Goal: Ask a question

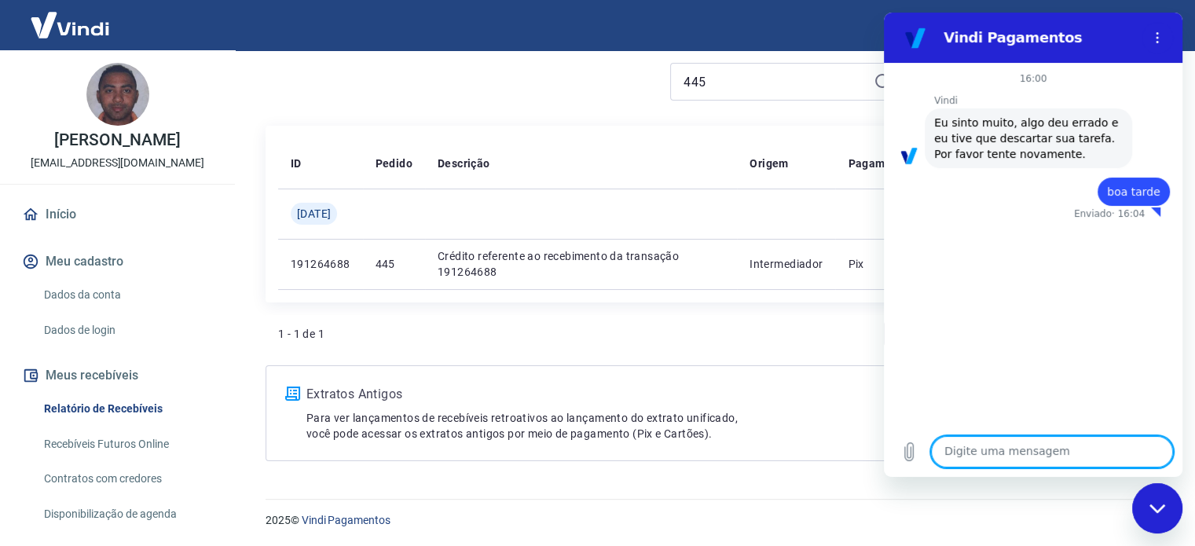
click at [1004, 448] on textarea at bounding box center [1052, 451] width 242 height 31
type textarea "e"
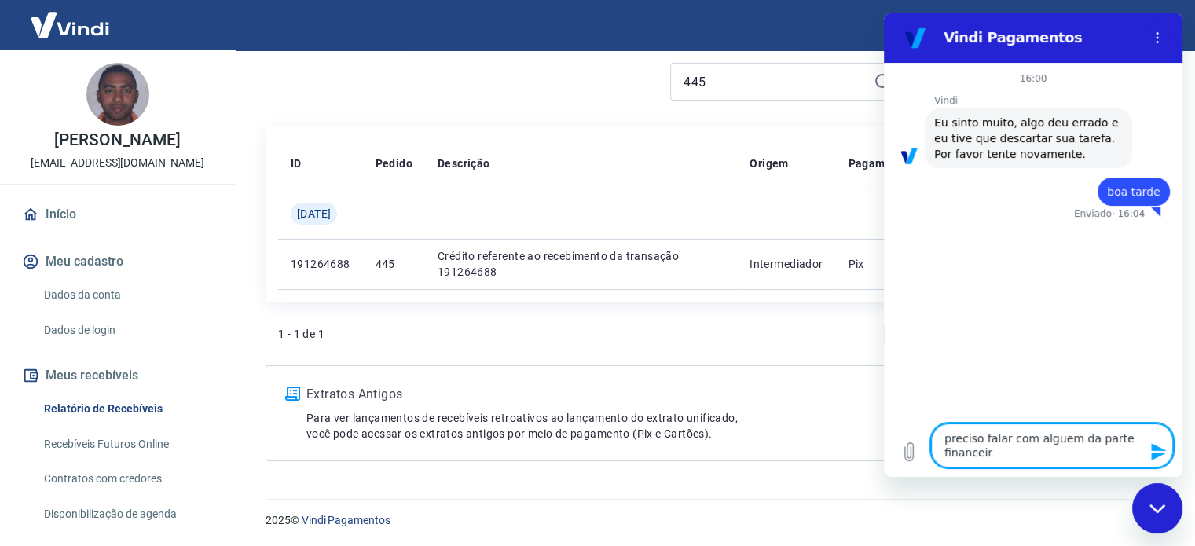
type textarea "preciso falar com alguem da parte financeira"
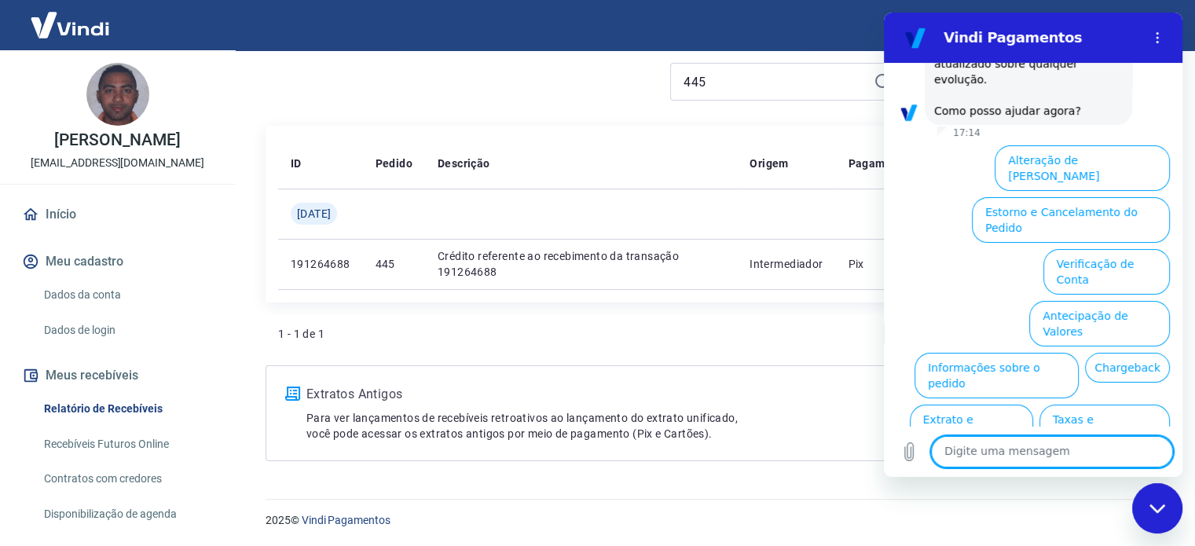
scroll to position [639, 0]
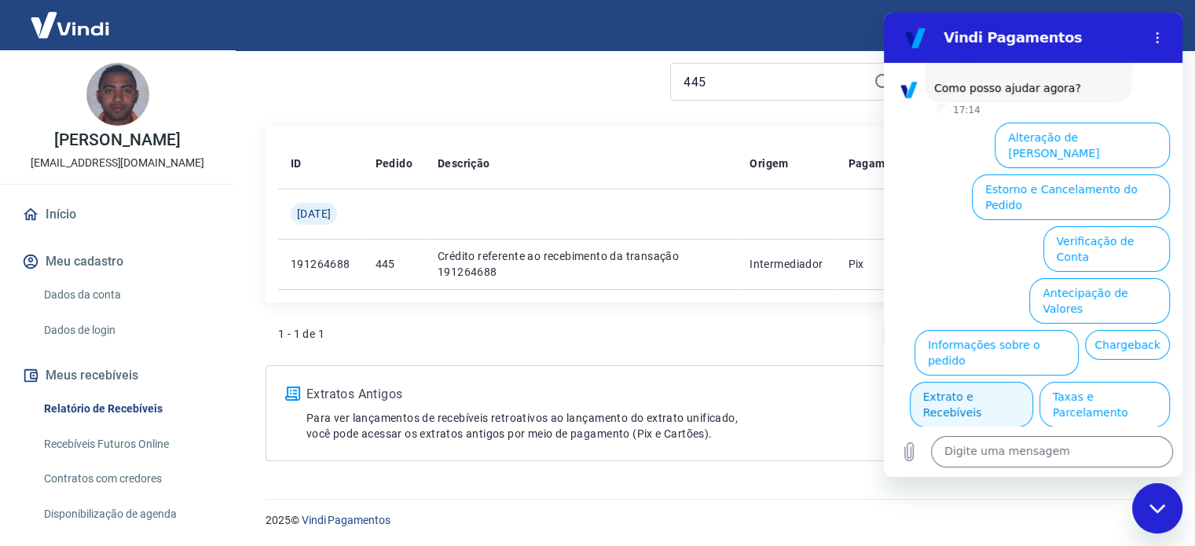
click at [1033, 382] on button "Extrato e Recebíveis" at bounding box center [970, 405] width 123 height 46
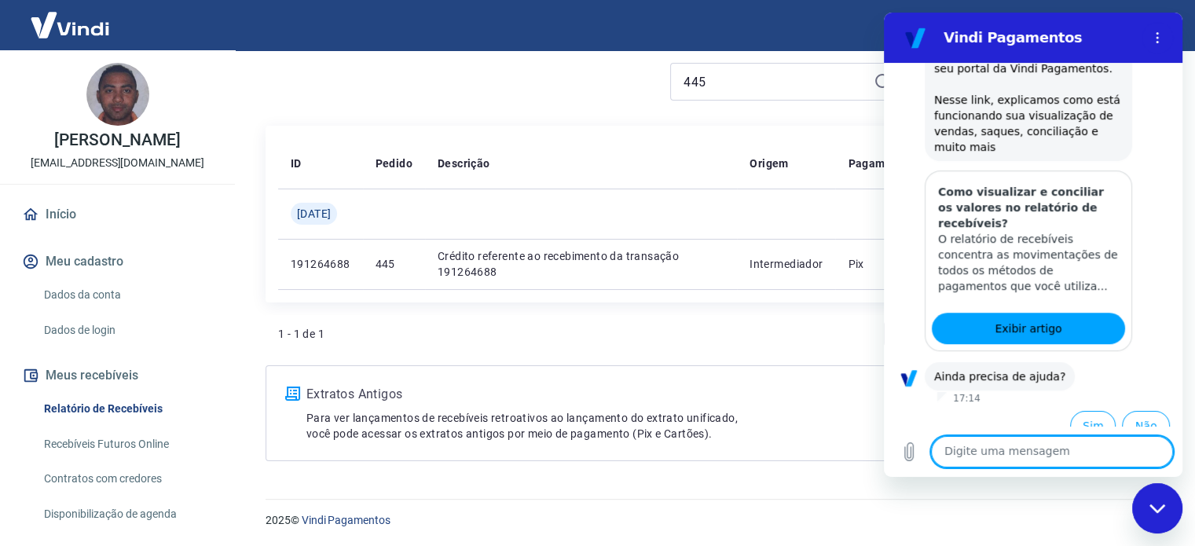
scroll to position [781, 0]
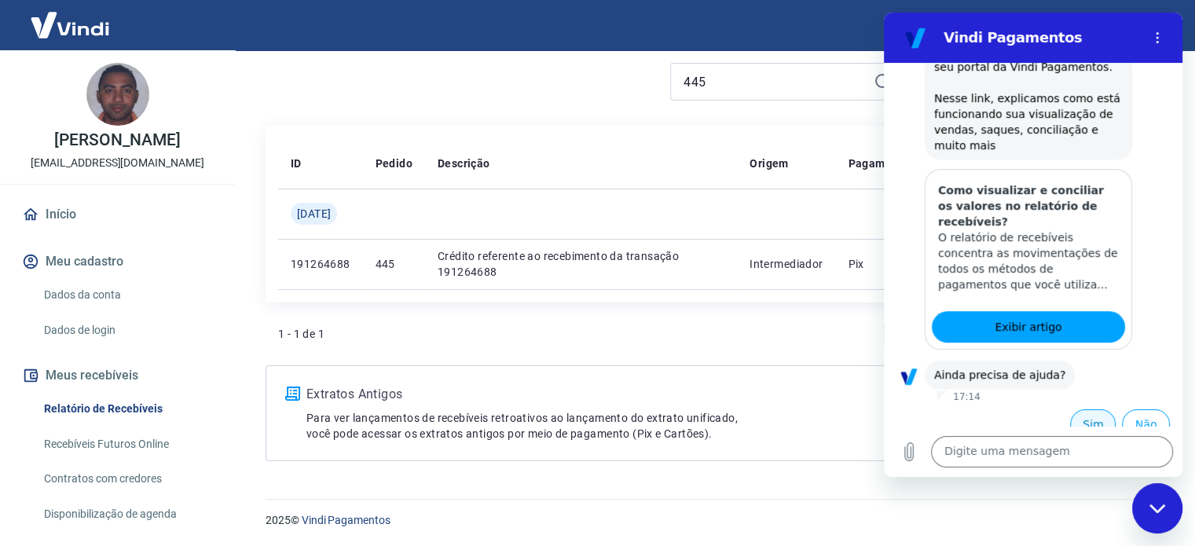
click at [1074, 410] on button "Sim" at bounding box center [1093, 424] width 46 height 30
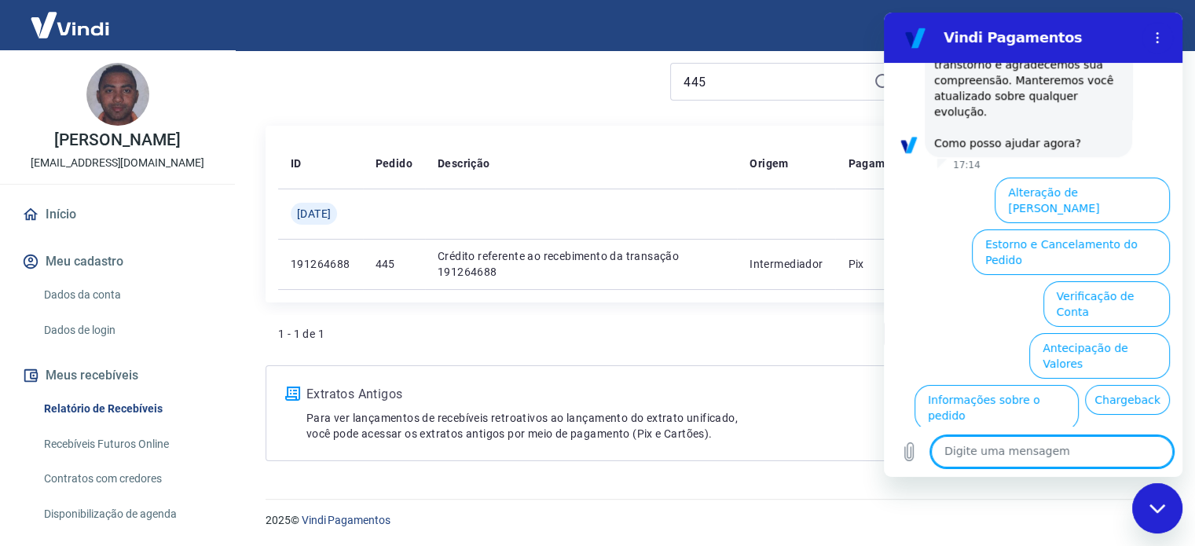
scroll to position [1550, 0]
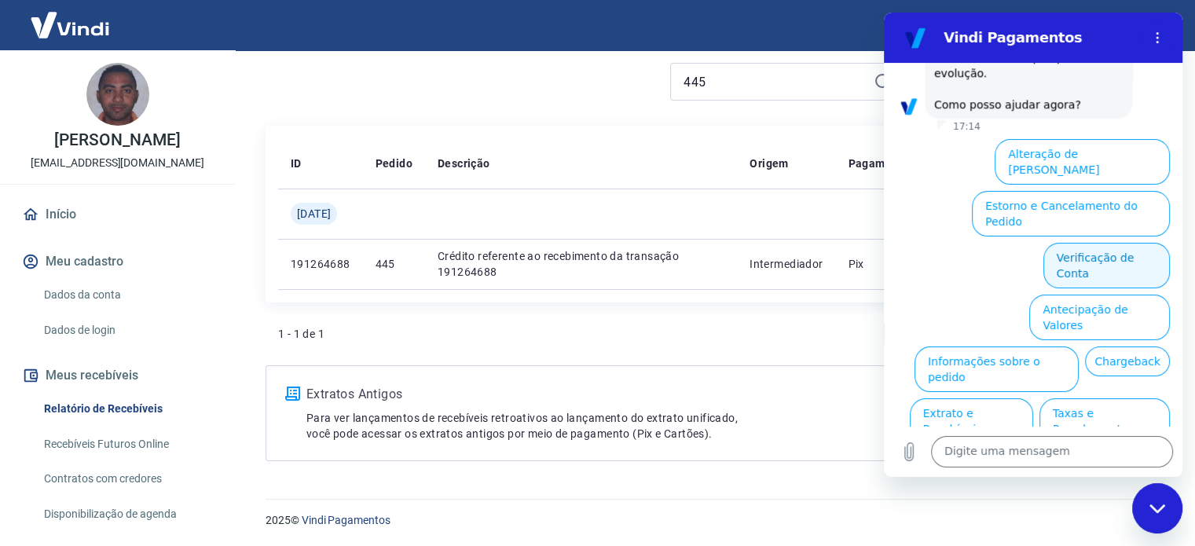
click at [1113, 243] on button "Verificação de Conta" at bounding box center [1106, 266] width 126 height 46
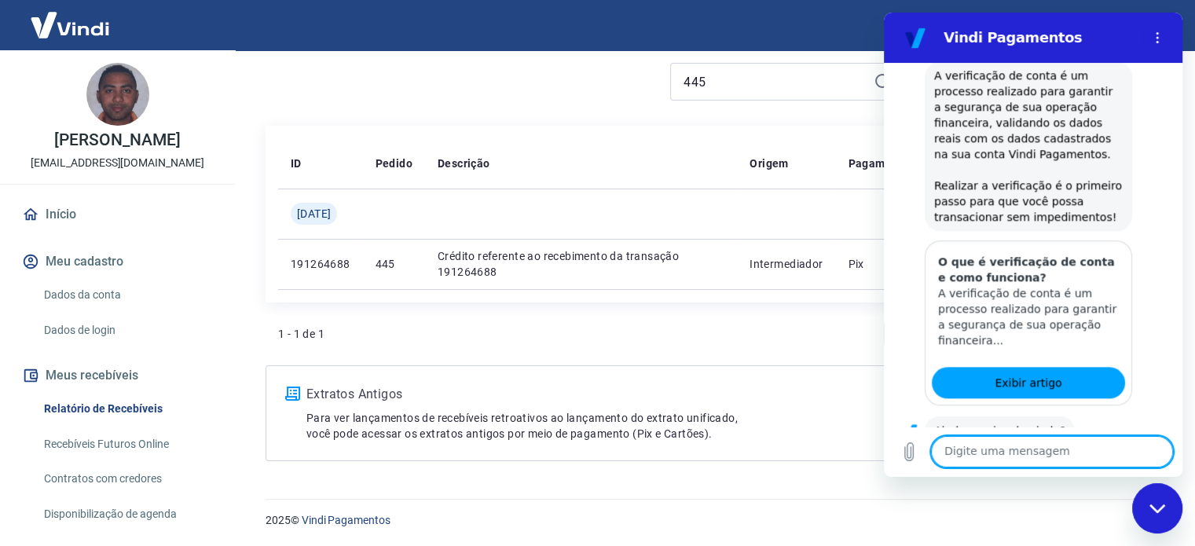
scroll to position [1707, 0]
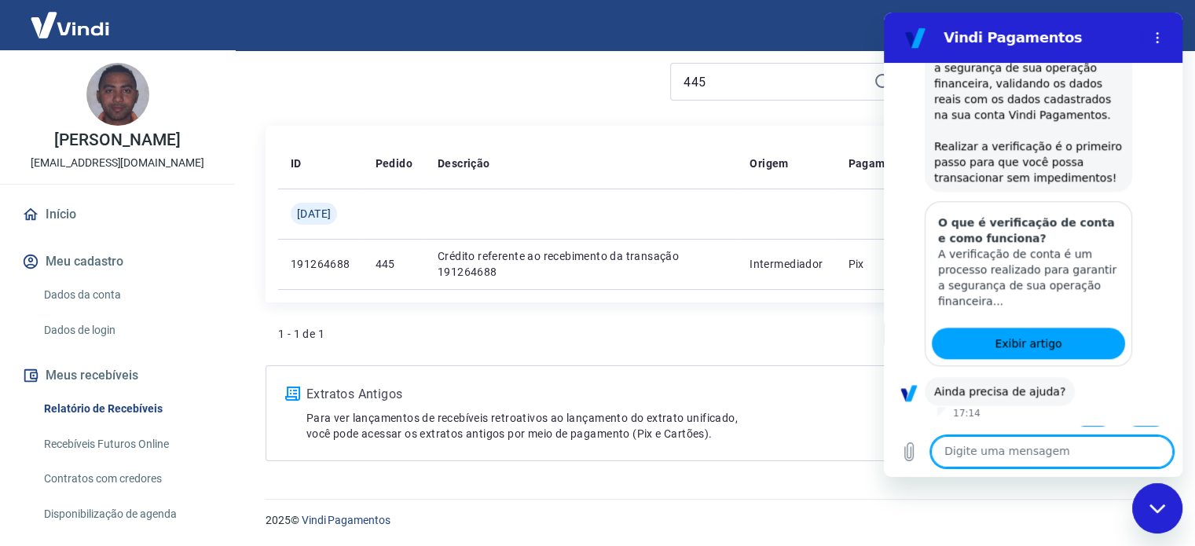
click at [1085, 426] on button "Sim" at bounding box center [1093, 441] width 46 height 30
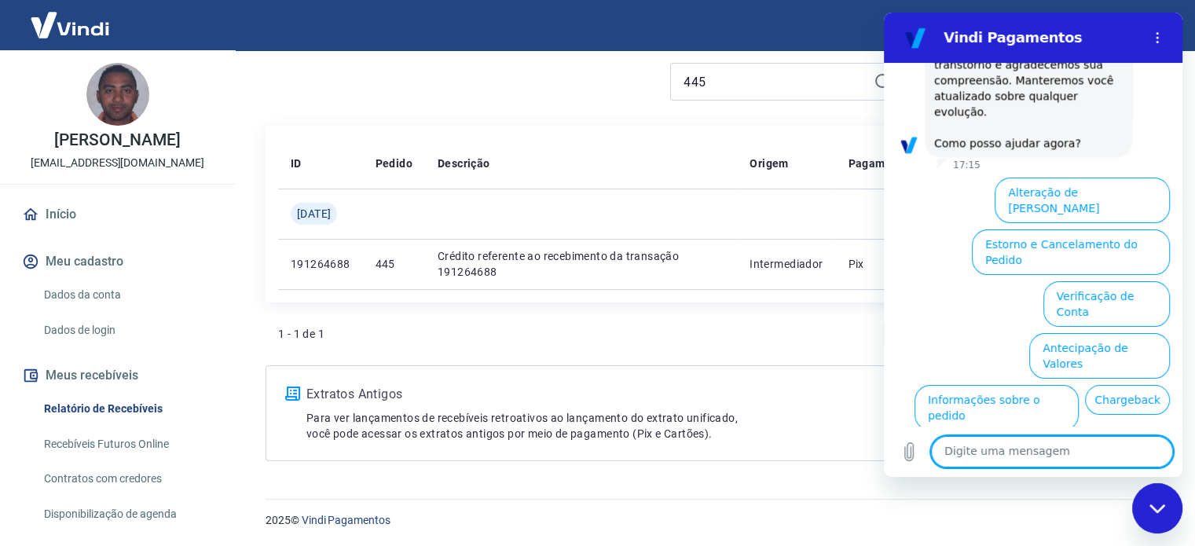
scroll to position [2476, 0]
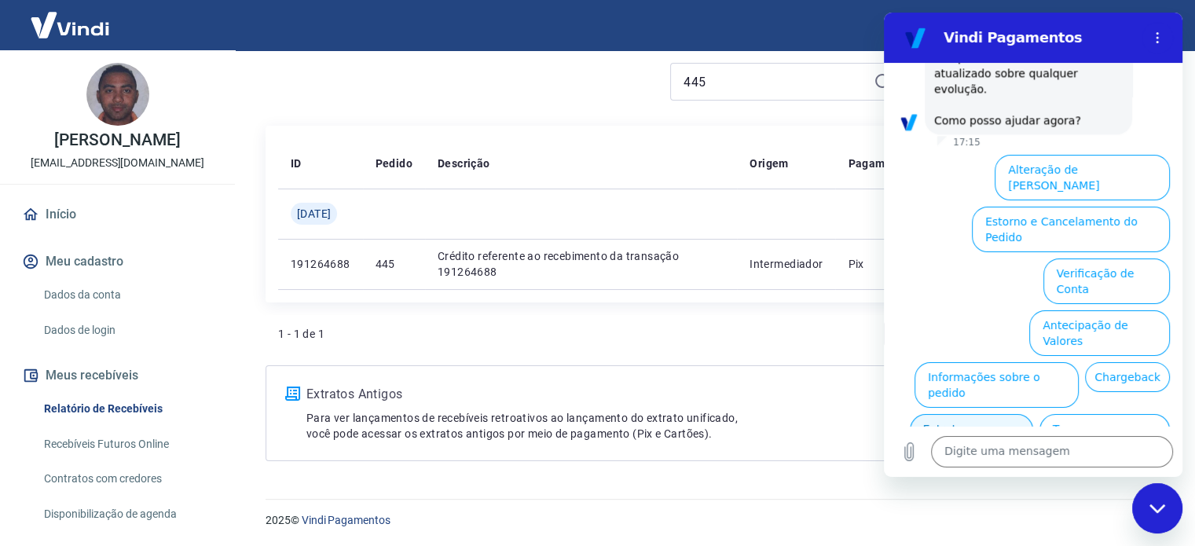
click at [1033, 414] on button "Extrato e Recebíveis" at bounding box center [970, 437] width 123 height 46
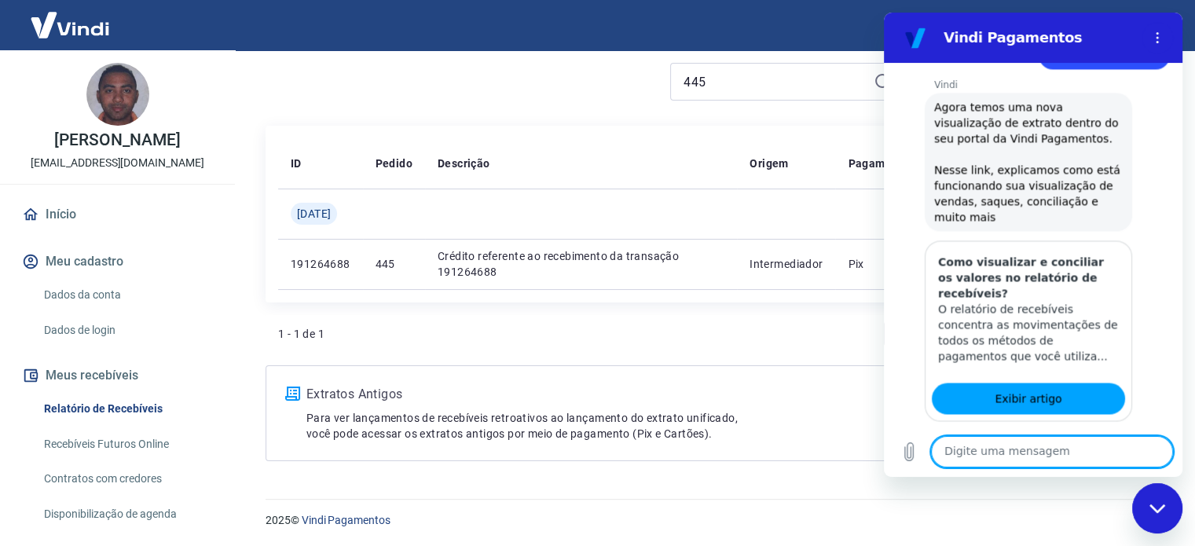
scroll to position [2618, 0]
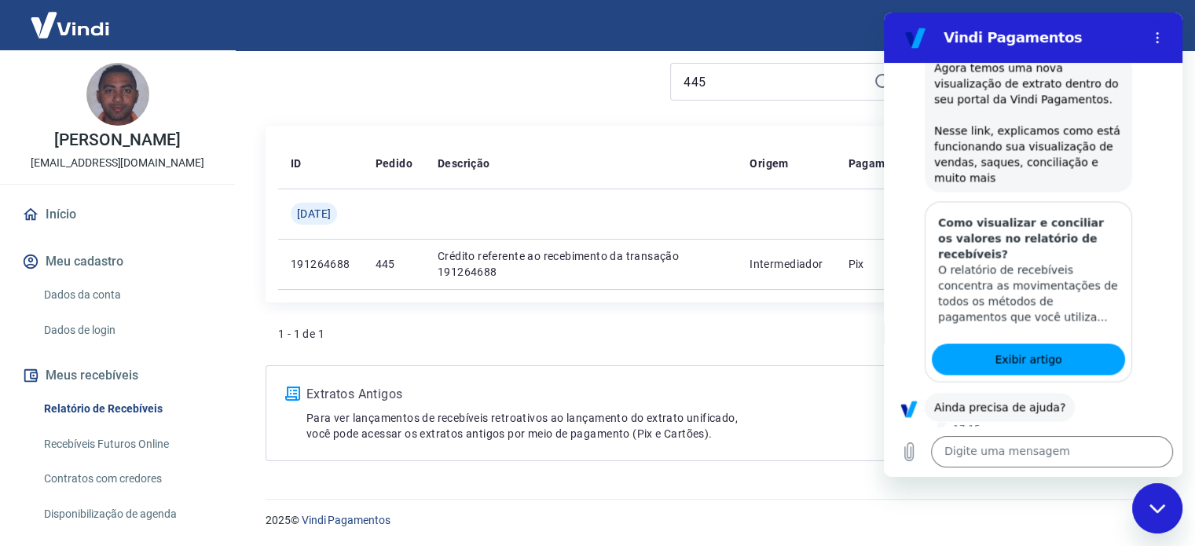
click at [1085, 441] on button "Sim" at bounding box center [1093, 456] width 46 height 30
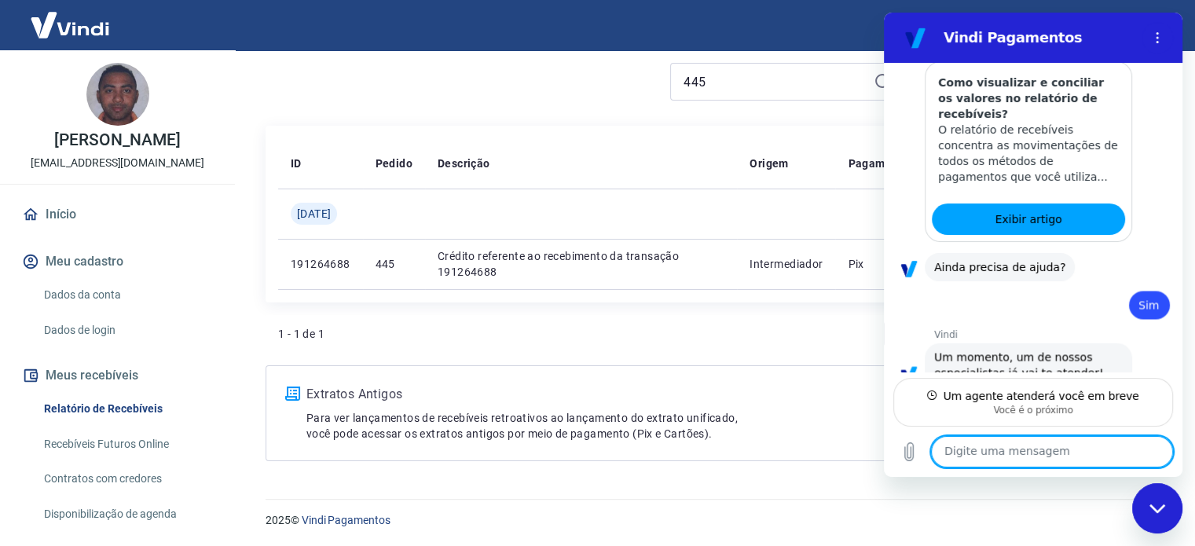
scroll to position [2743, 0]
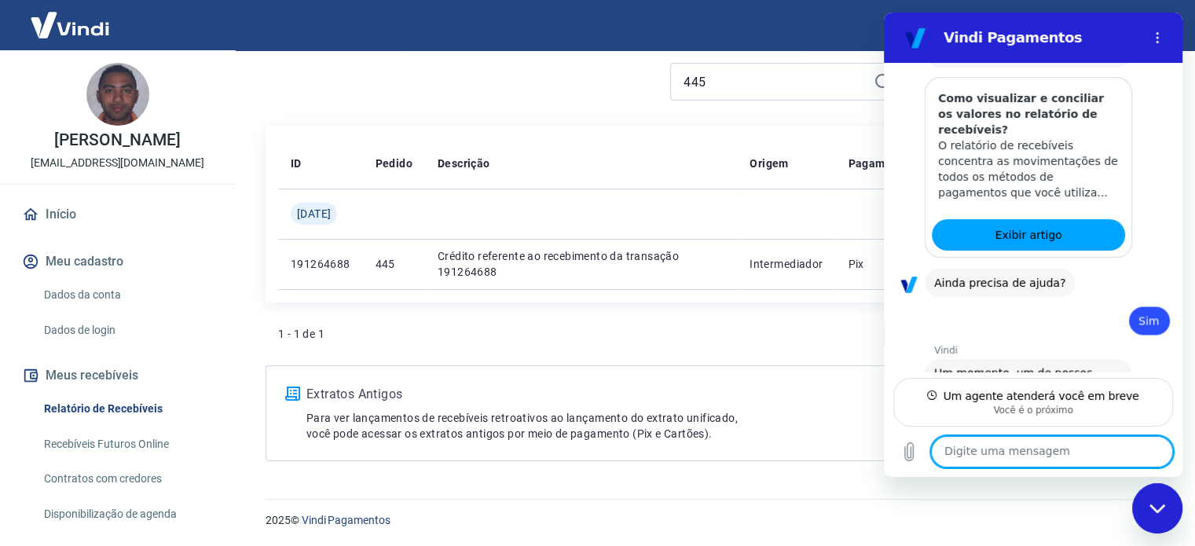
click at [1045, 456] on textarea at bounding box center [1052, 451] width 242 height 31
type textarea "estou no aguardo"
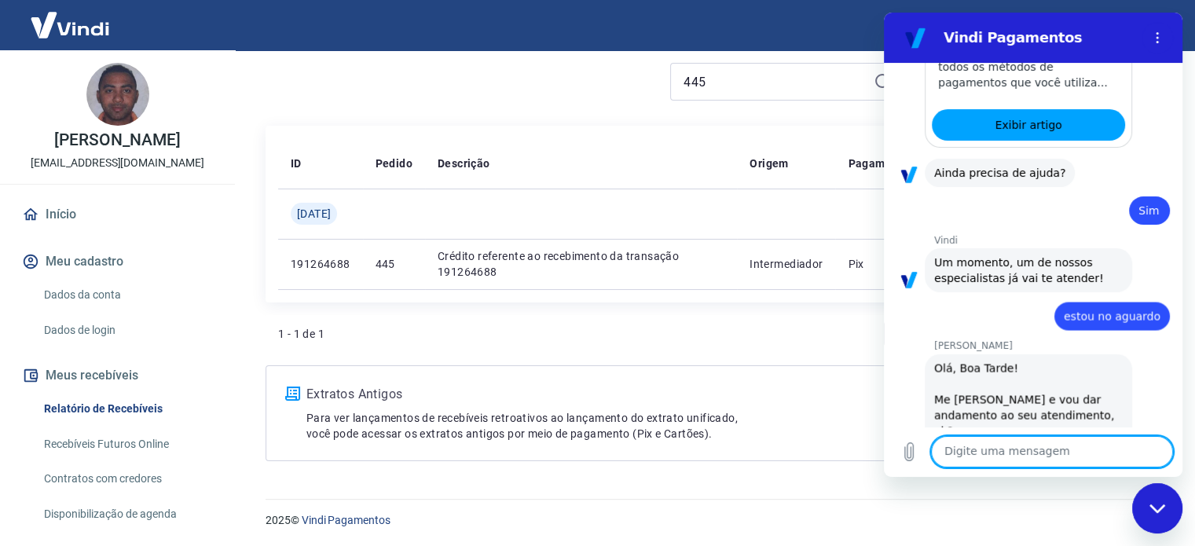
scroll to position [2856, 0]
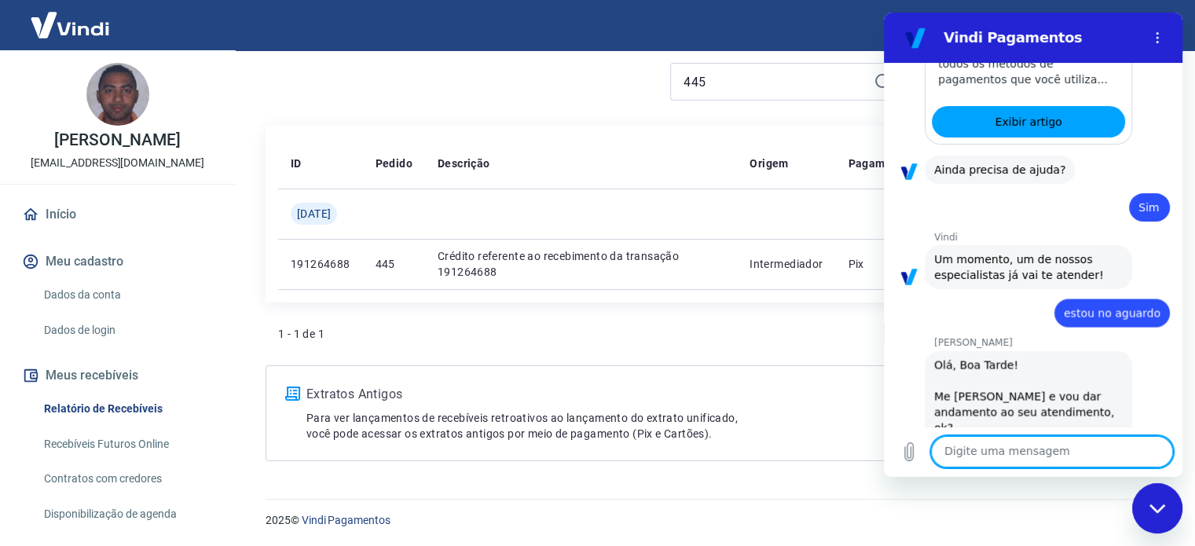
click at [994, 448] on textarea at bounding box center [1052, 451] width 242 height 31
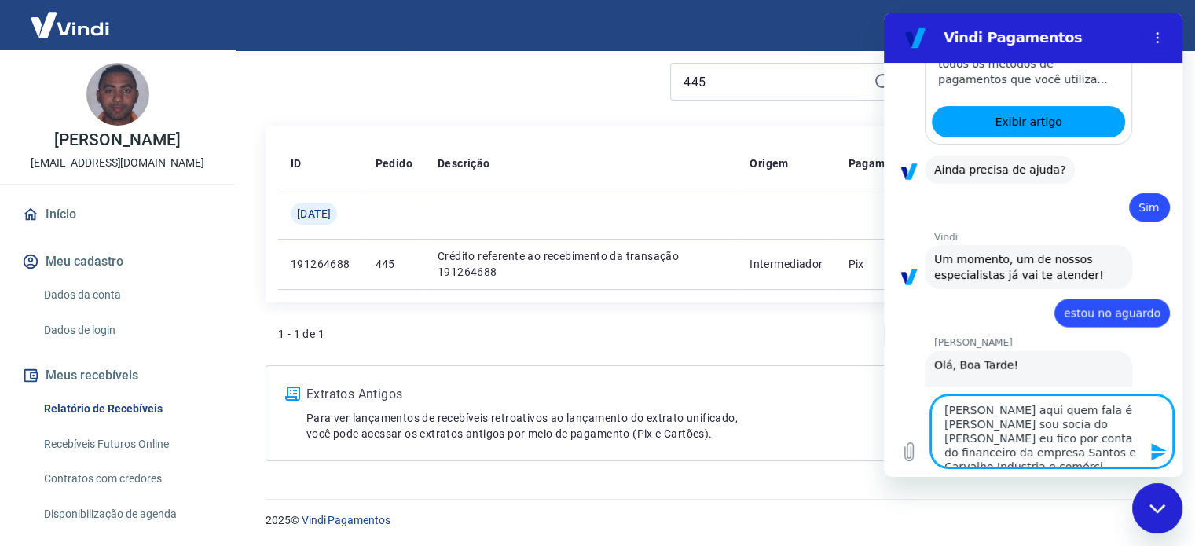
type textarea "[PERSON_NAME] aqui quem fala é [PERSON_NAME] sou socia do [PERSON_NAME] eu fico…"
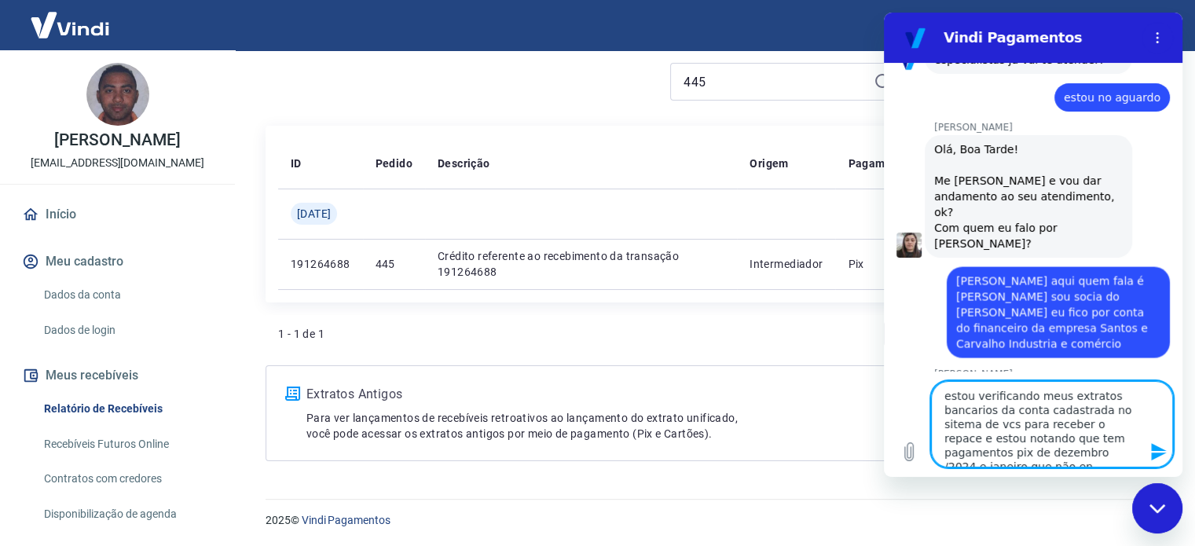
scroll to position [7, 0]
type textarea "estou verificando meus extratos bancarios da conta cadastrada no sitema de vcs …"
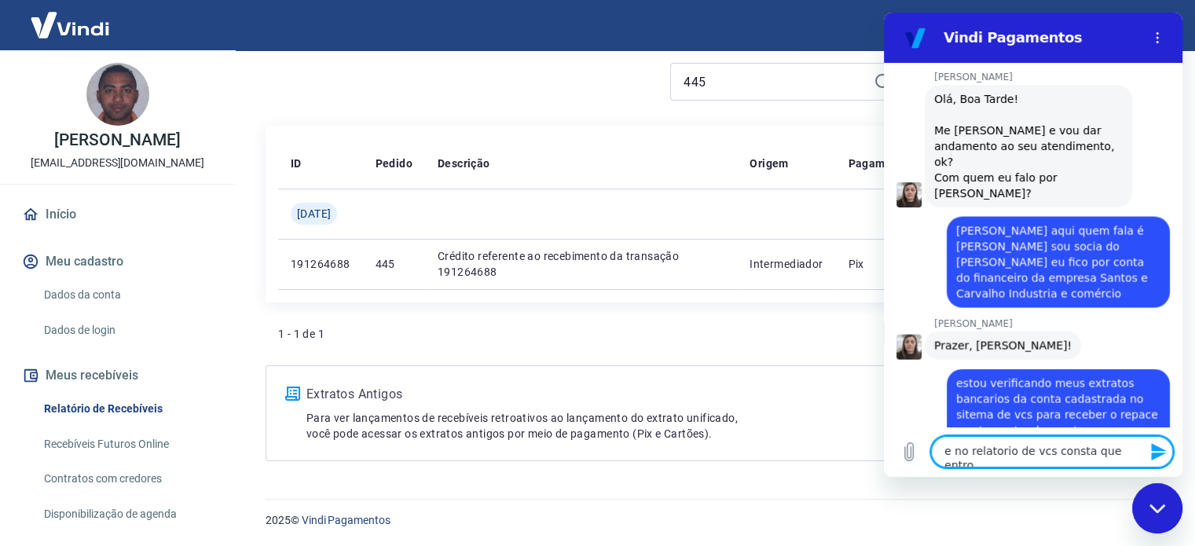
scroll to position [3124, 0]
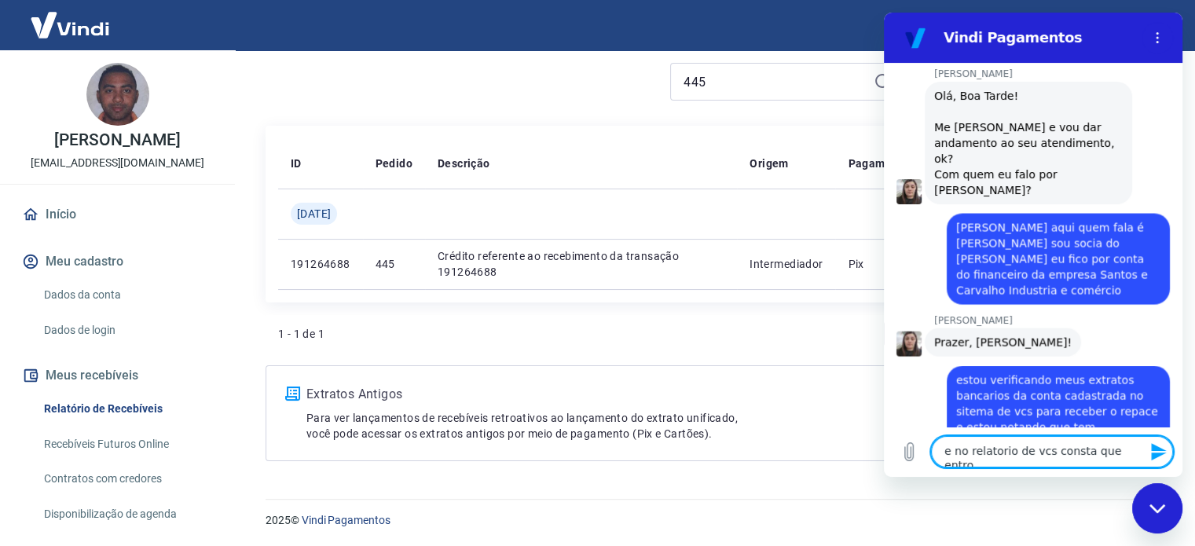
type textarea "e no relatorio de vcs consta que entrou"
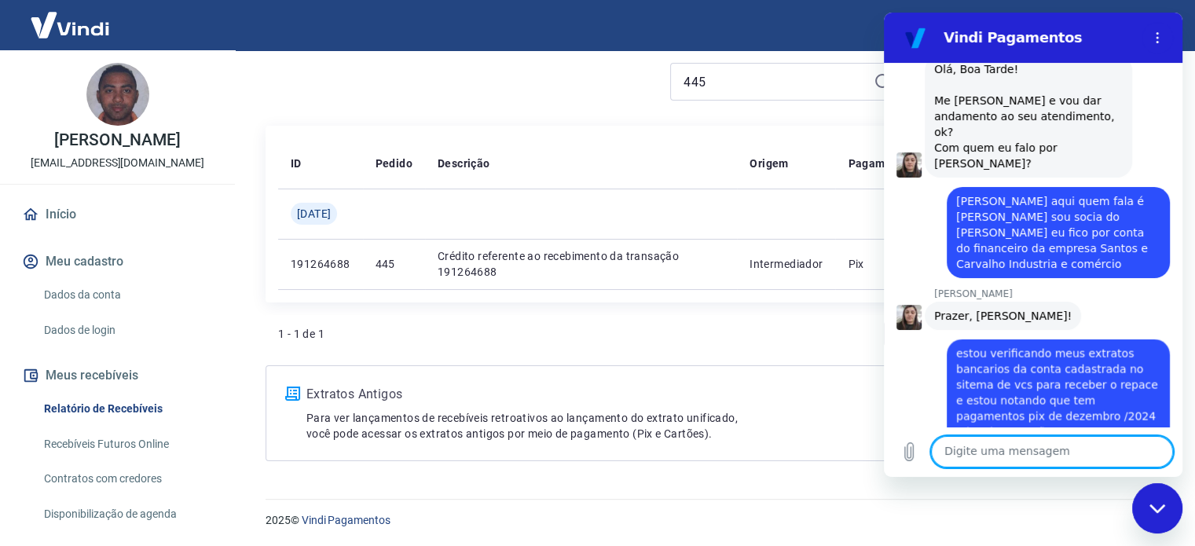
scroll to position [3154, 0]
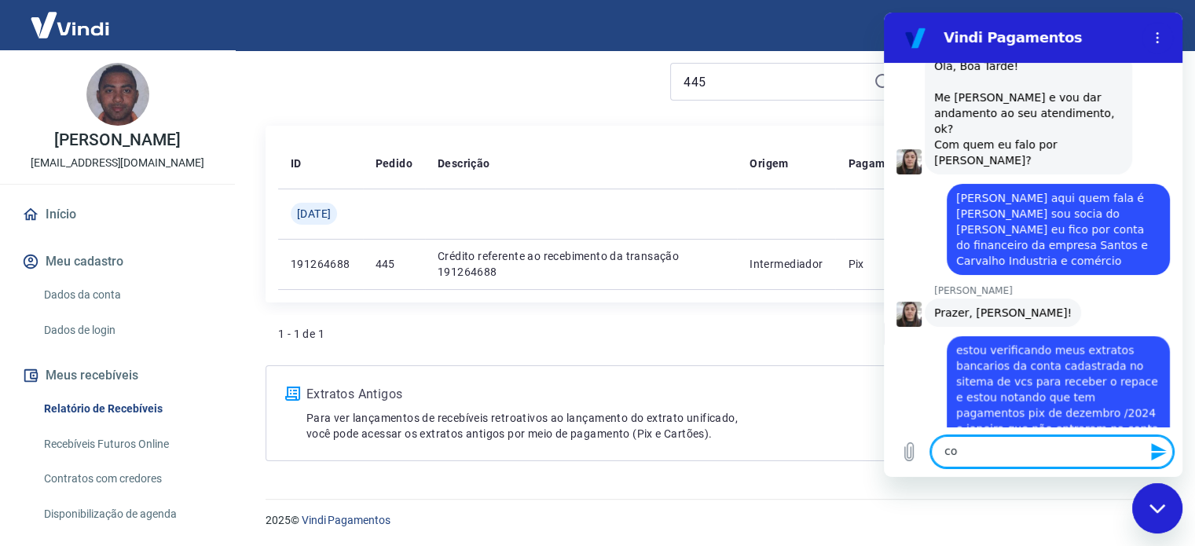
type textarea "c"
type textarea "quem pode me ajudar com esse assunto?"
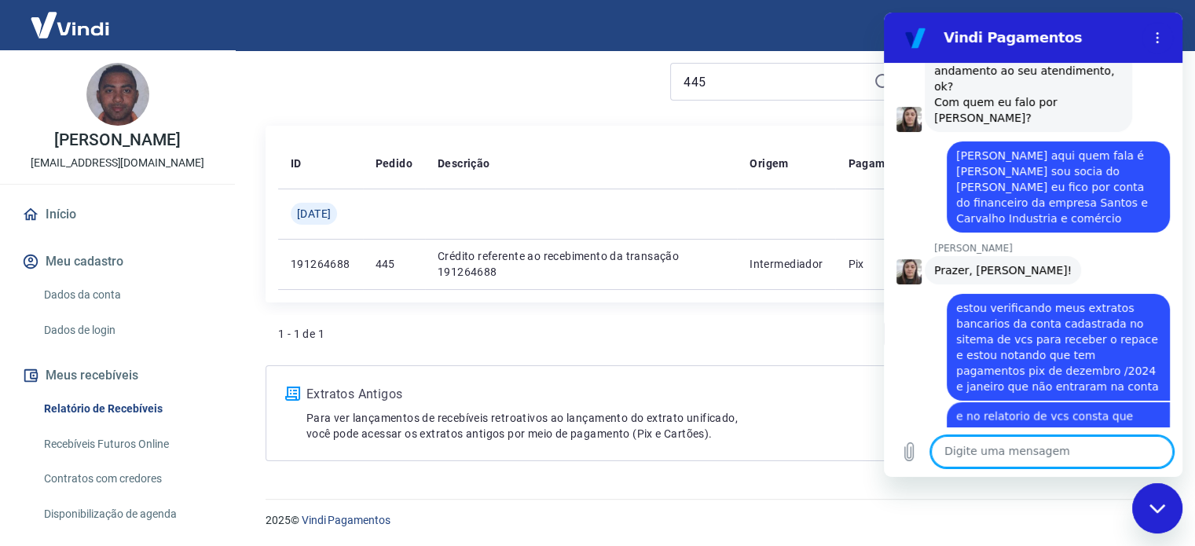
scroll to position [3200, 0]
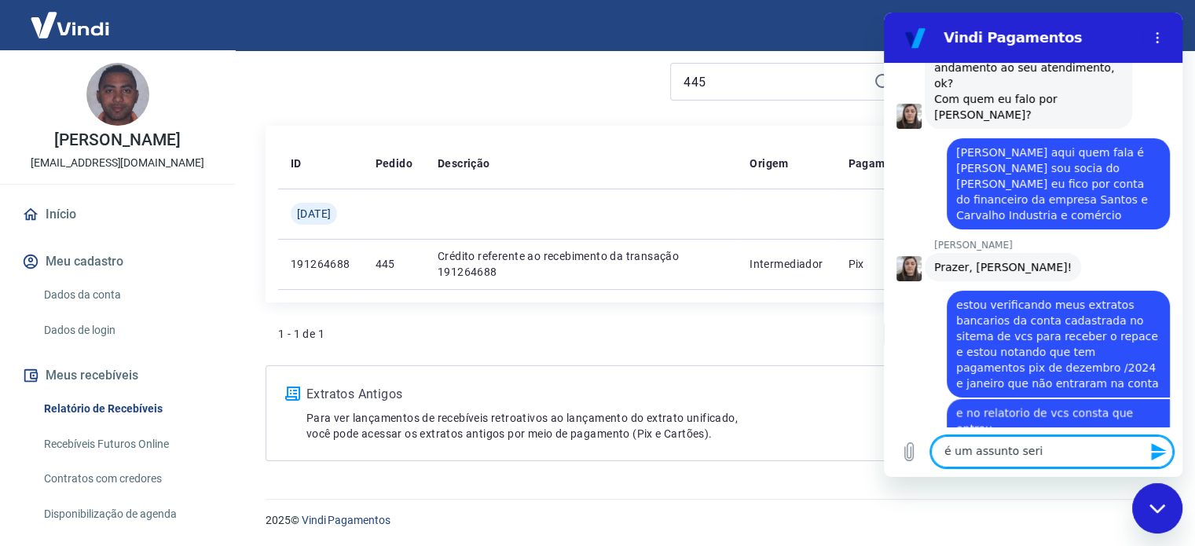
type textarea "é um assunto serio"
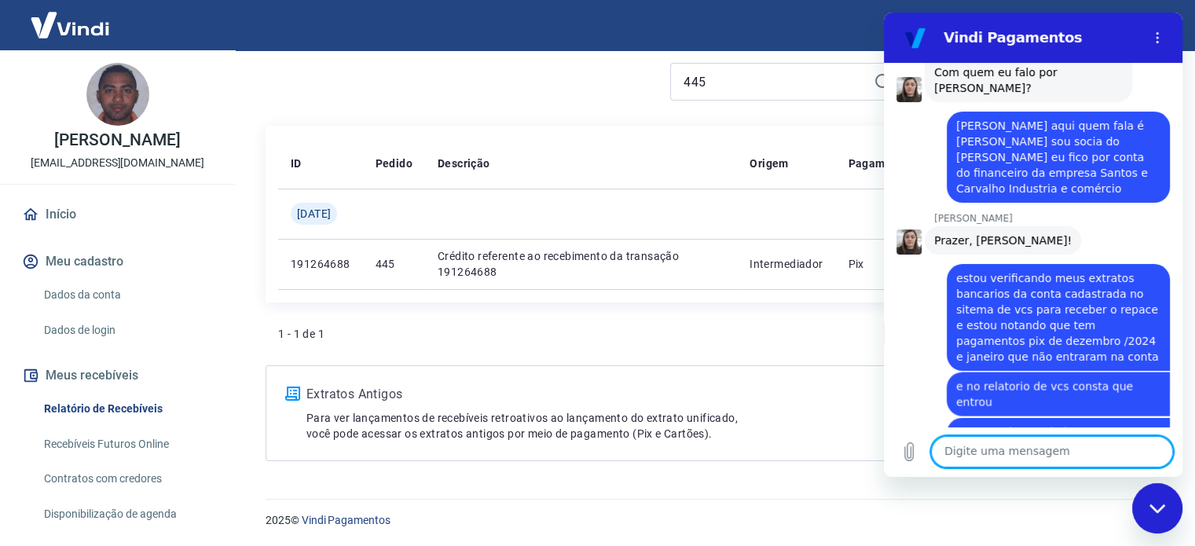
scroll to position [3230, 0]
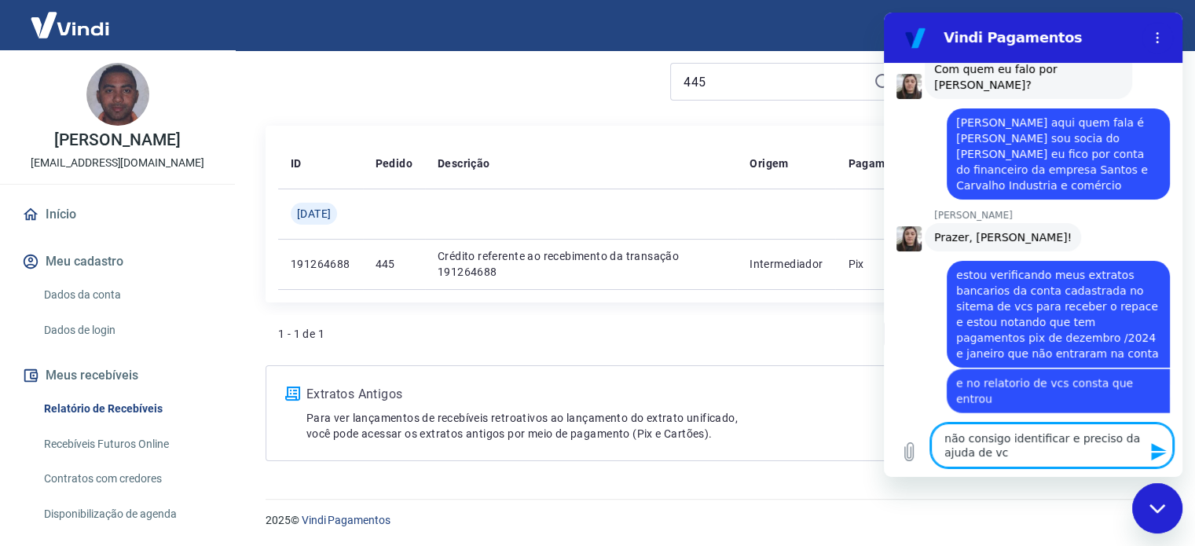
type textarea "não consigo identificar e preciso da ajuda de vcs"
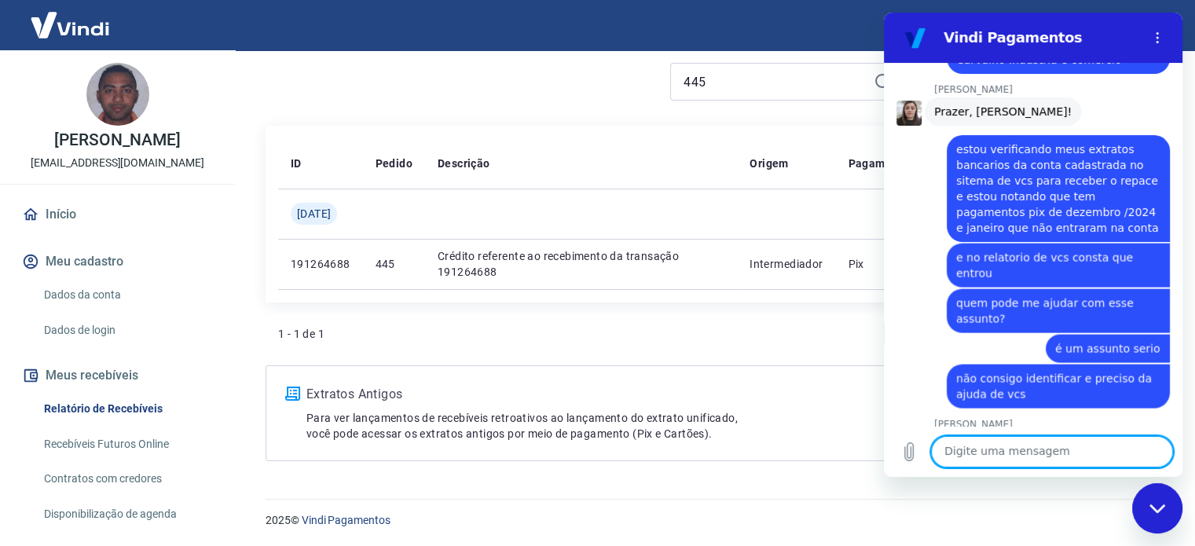
scroll to position [3358, 0]
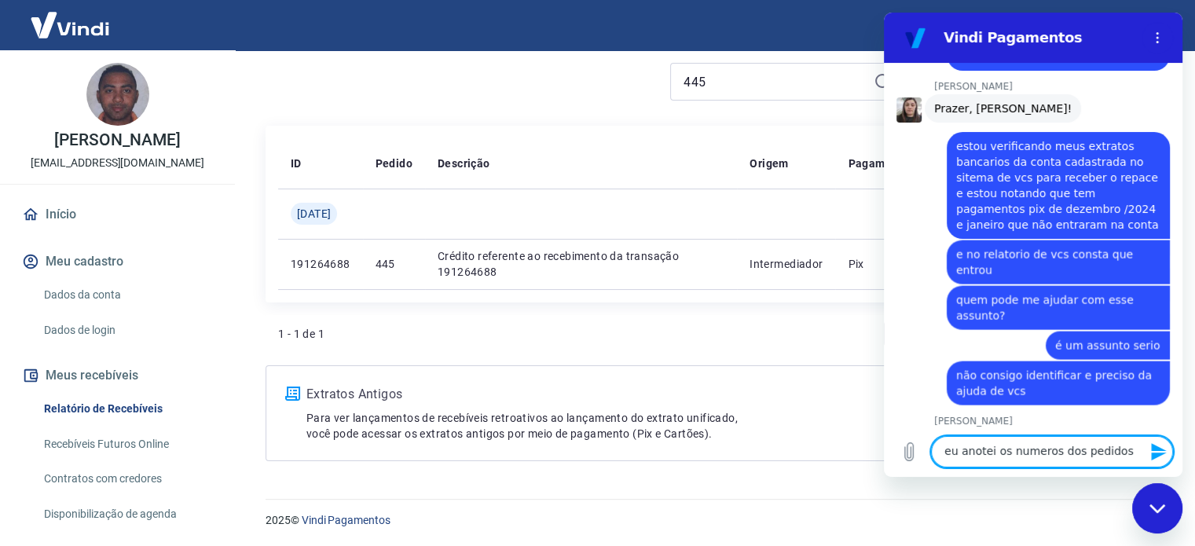
type textarea "eu anotei os numeros dos pedidos"
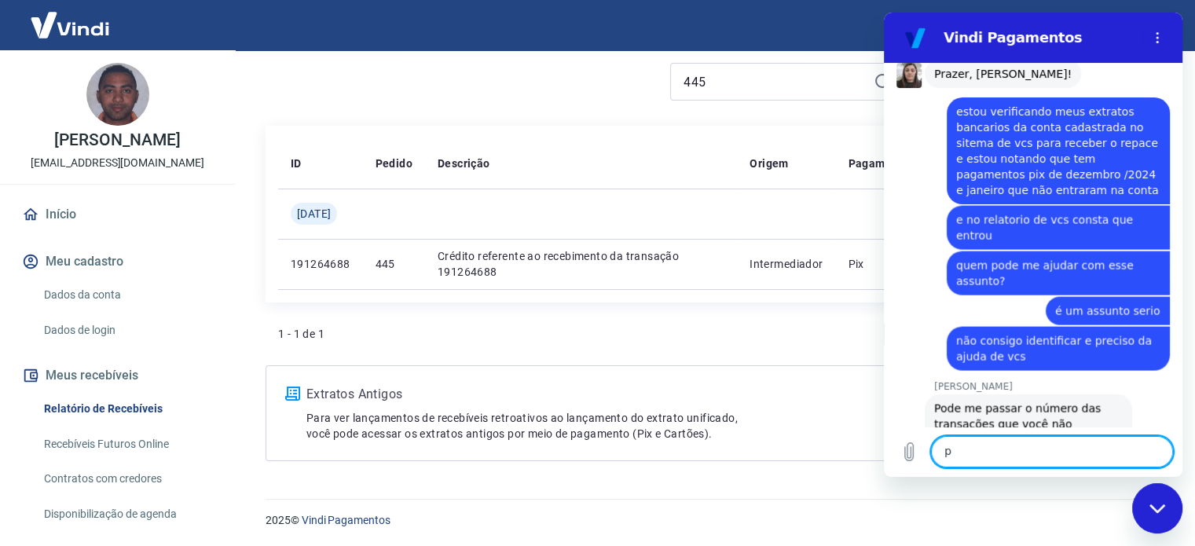
scroll to position [3396, 0]
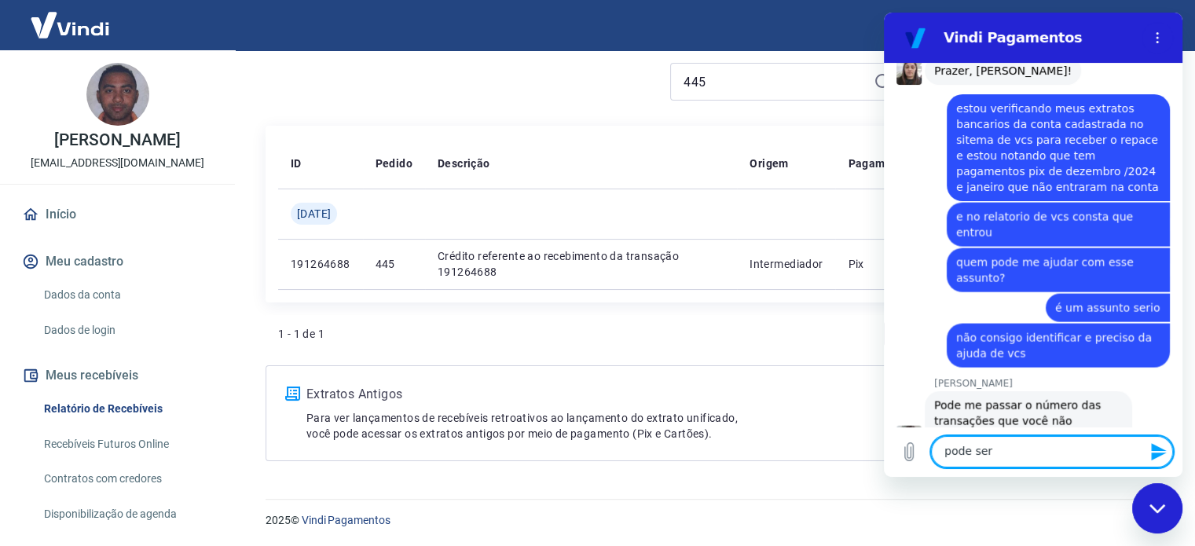
type textarea "pode ser?"
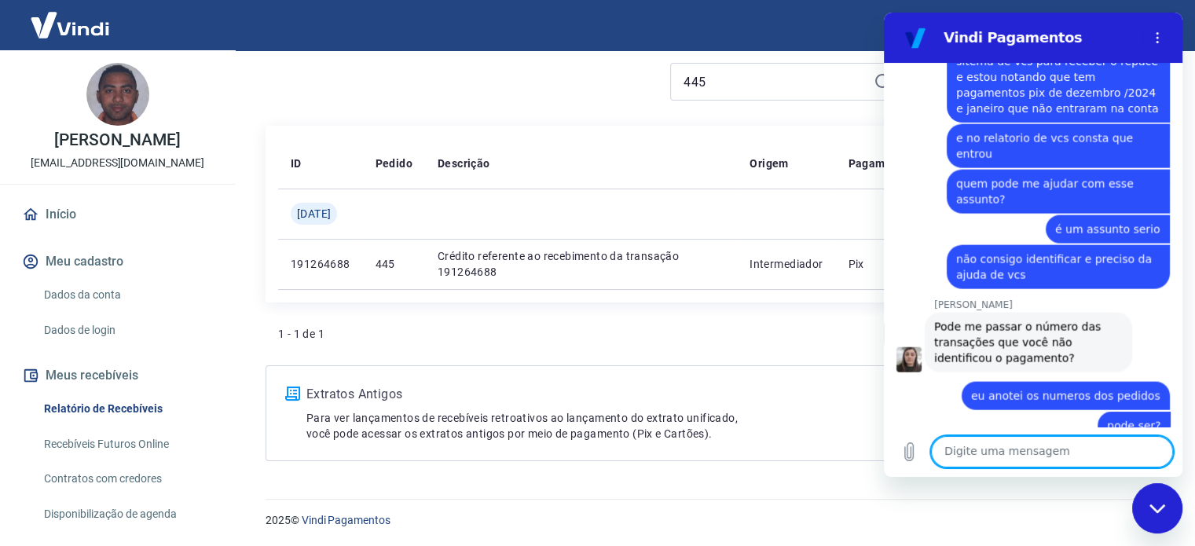
scroll to position [3478, 0]
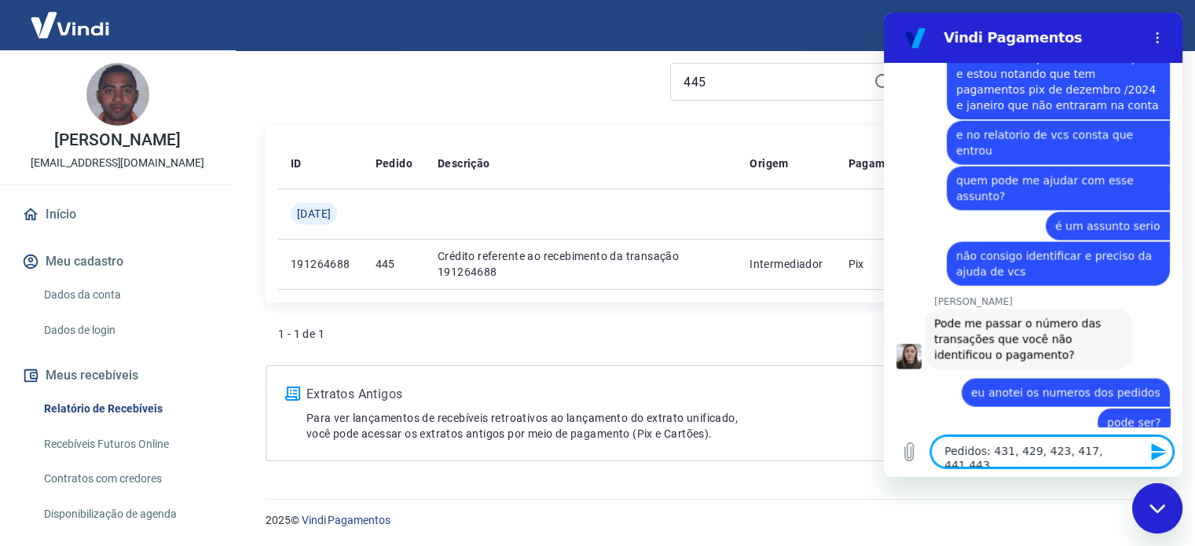
click at [1099, 452] on textarea "Pedidos: 431, 429, 423, 417, 441,443," at bounding box center [1052, 451] width 242 height 31
click at [1103, 452] on textarea "Pedidos: 431, 429, 423, 417, 441,443," at bounding box center [1052, 451] width 242 height 31
click at [1100, 451] on textarea "Pedidos: 431, 429, 423, 417, 441,443," at bounding box center [1052, 451] width 242 height 31
click at [1130, 452] on textarea "Pedidos: 431, 429, 423, 417, 441, 443," at bounding box center [1052, 451] width 242 height 31
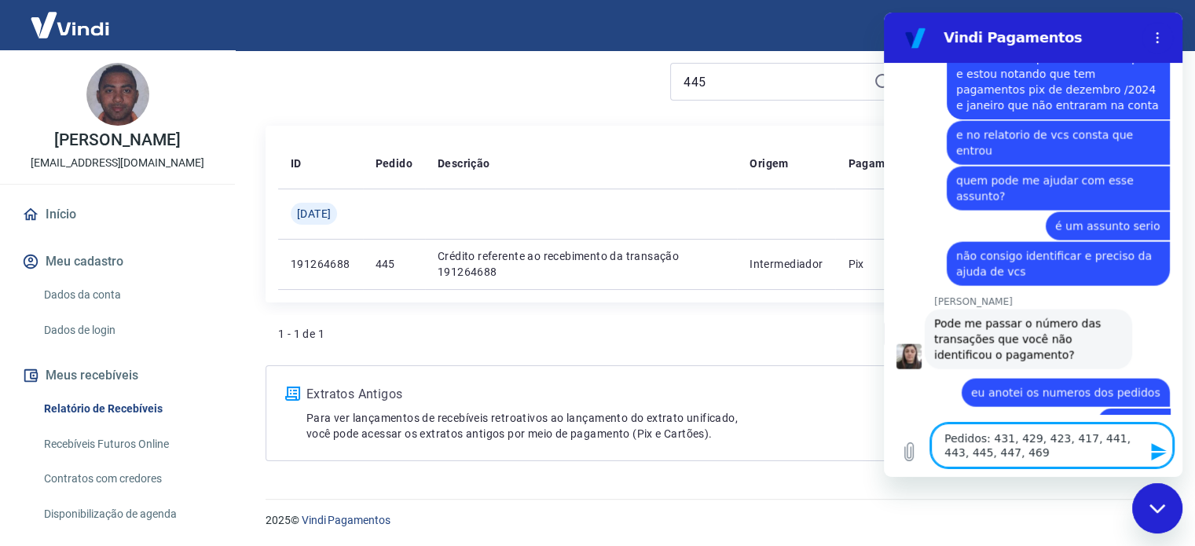
click at [989, 455] on textarea "Pedidos: 431, 429, 423, 417, 441, 443, 445, 447, 469" at bounding box center [1052, 445] width 242 height 44
click at [1018, 455] on textarea "Pedidos: 431, 429, 423, 417, 441, 443, 445, 447 e 469" at bounding box center [1052, 445] width 242 height 44
type textarea "Pedidos: 431, 429, 423, 417, 441, 443, 445, 447 e 469."
click at [1160, 448] on icon "Enviar mensagem" at bounding box center [1158, 451] width 15 height 17
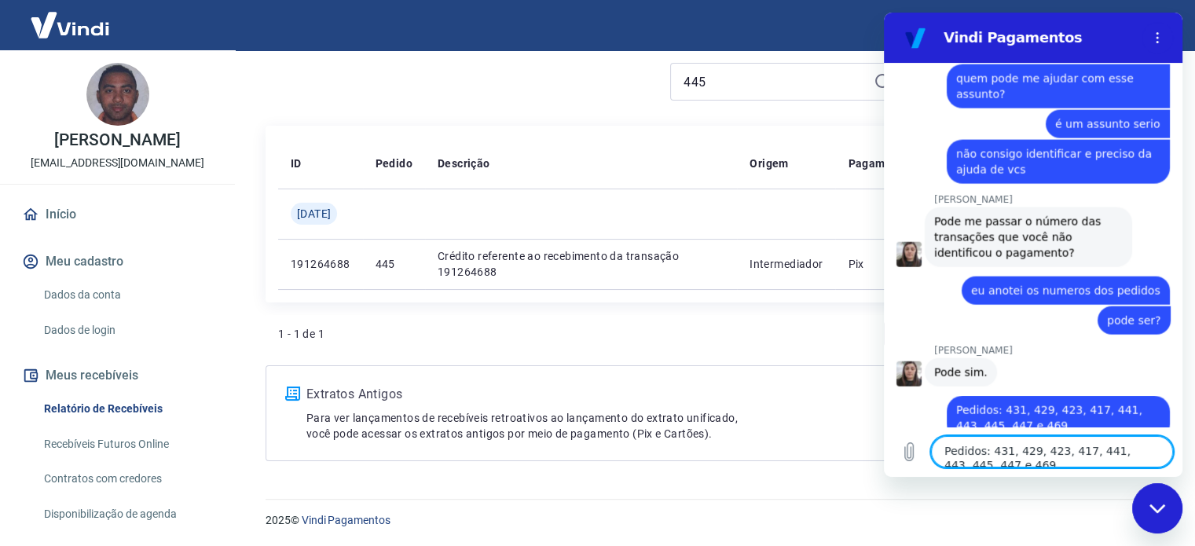
scroll to position [3583, 0]
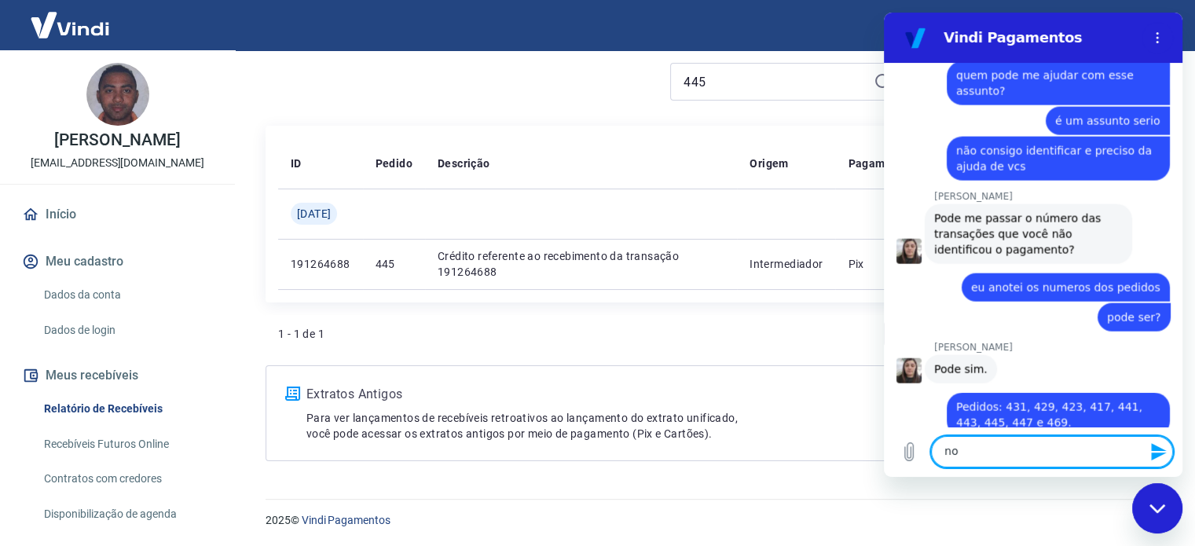
type textarea "n"
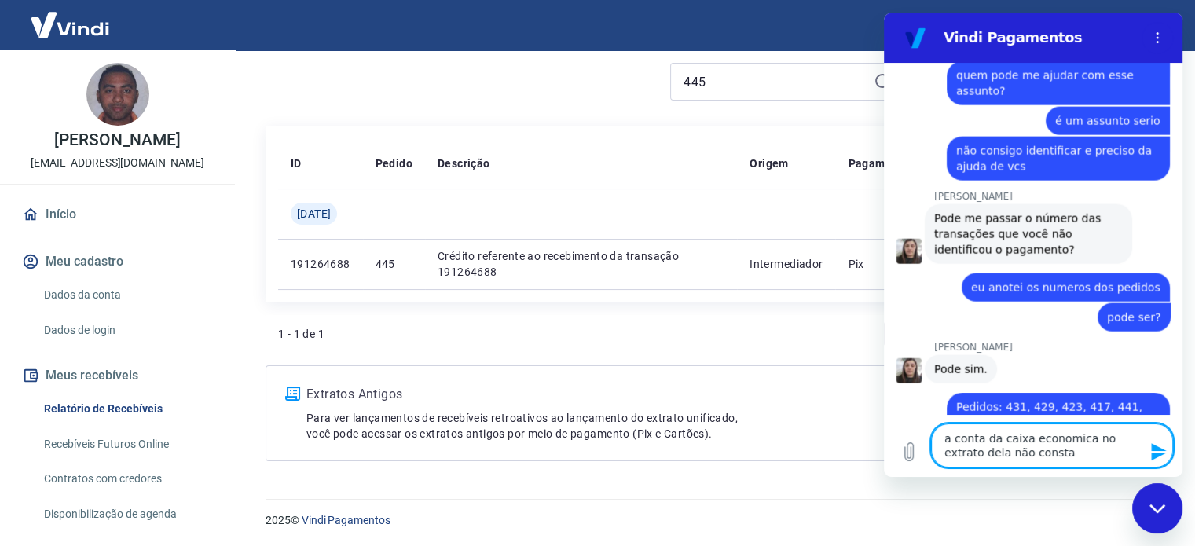
type textarea "a conta da caixa economica no extrato dela não consta"
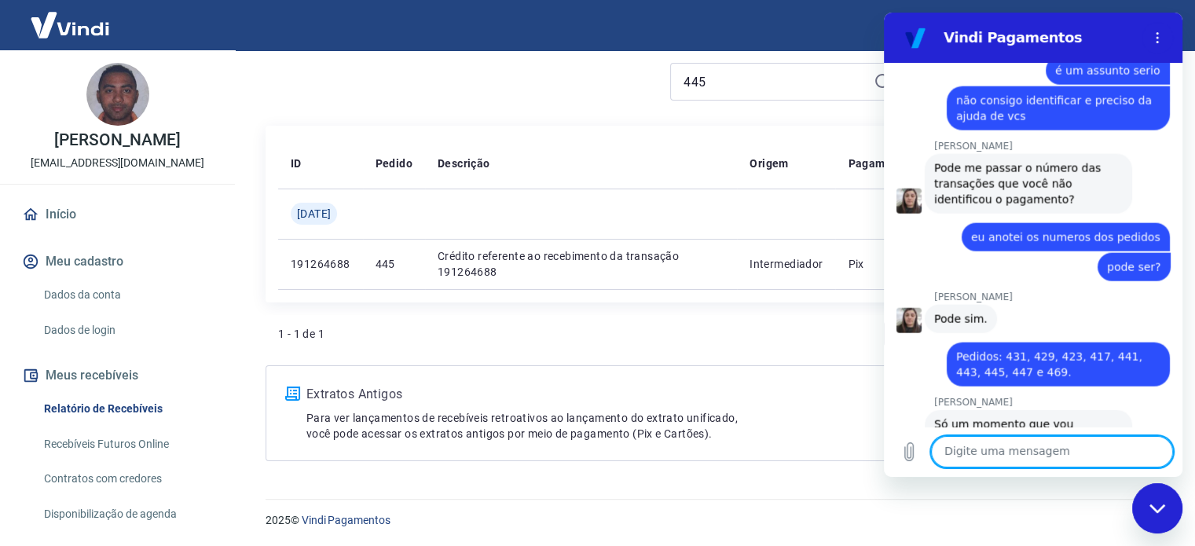
scroll to position [3636, 0]
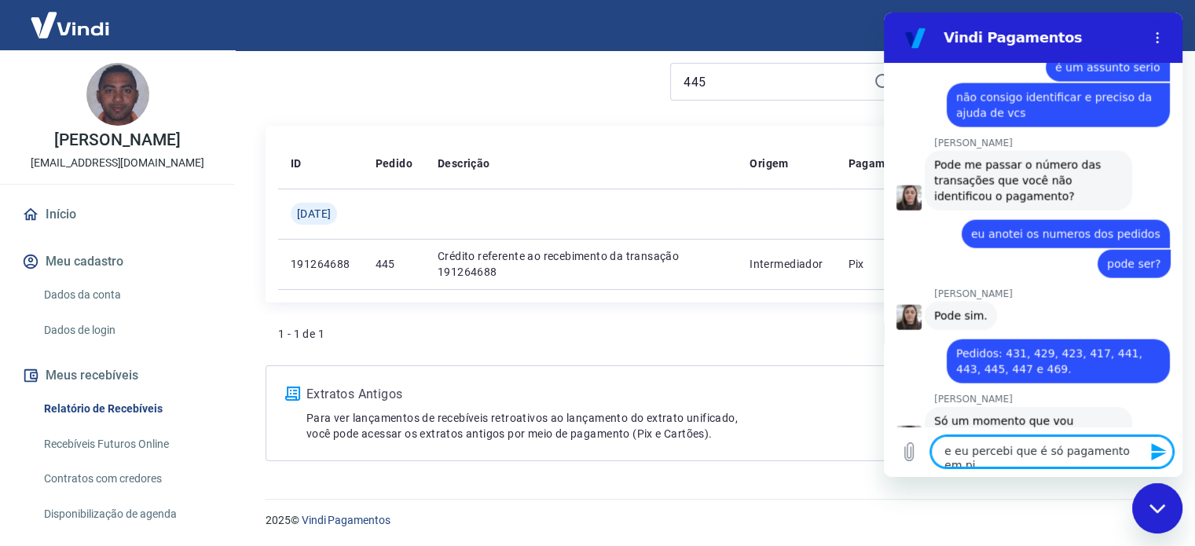
type textarea "e eu percebi que é só pagamento em pix"
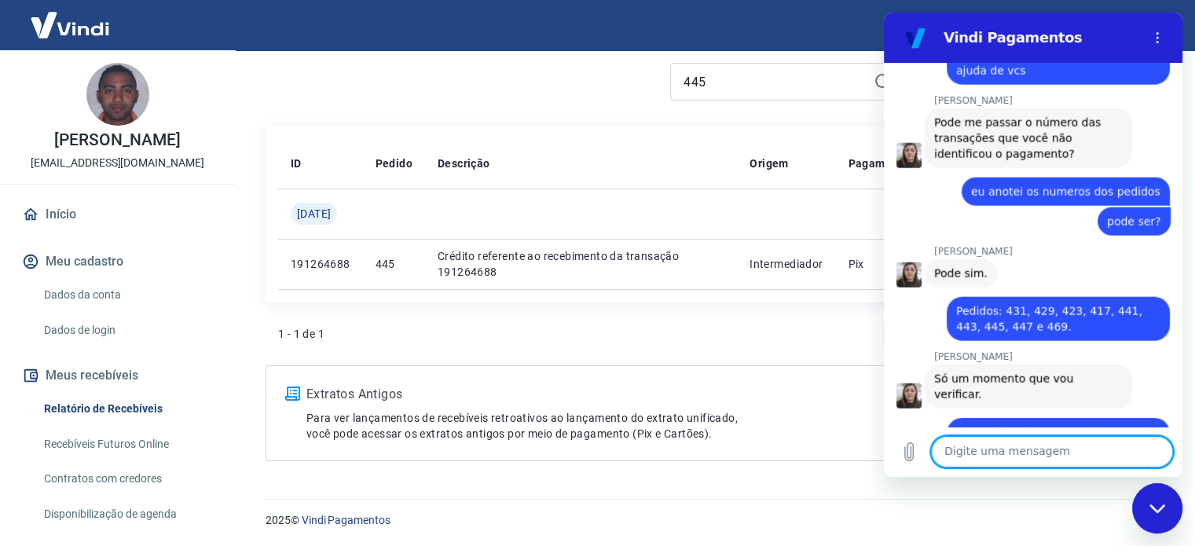
scroll to position [3682, 0]
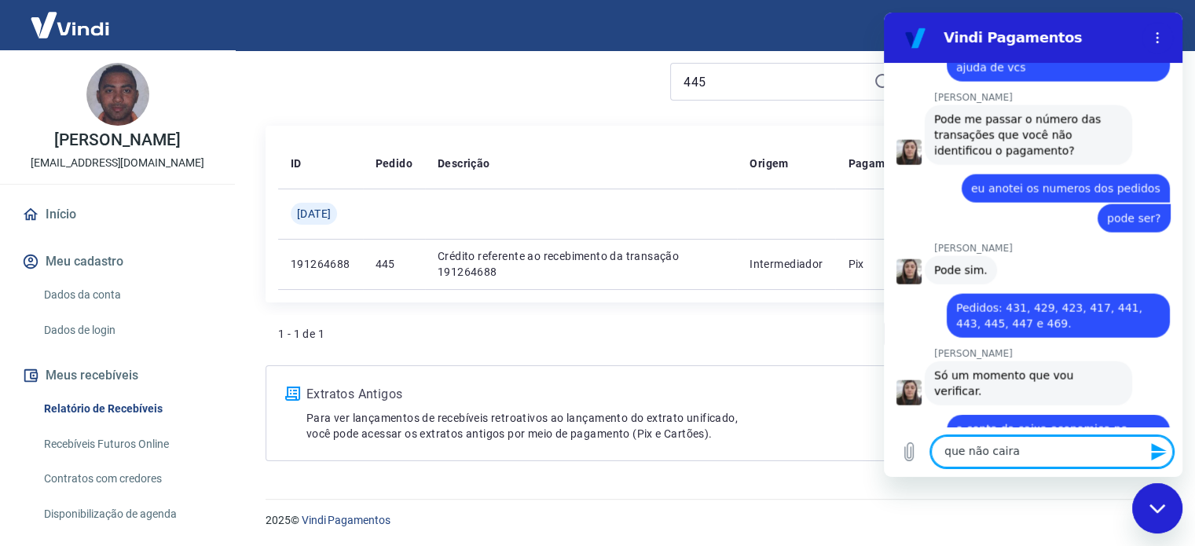
type textarea "que não cairam"
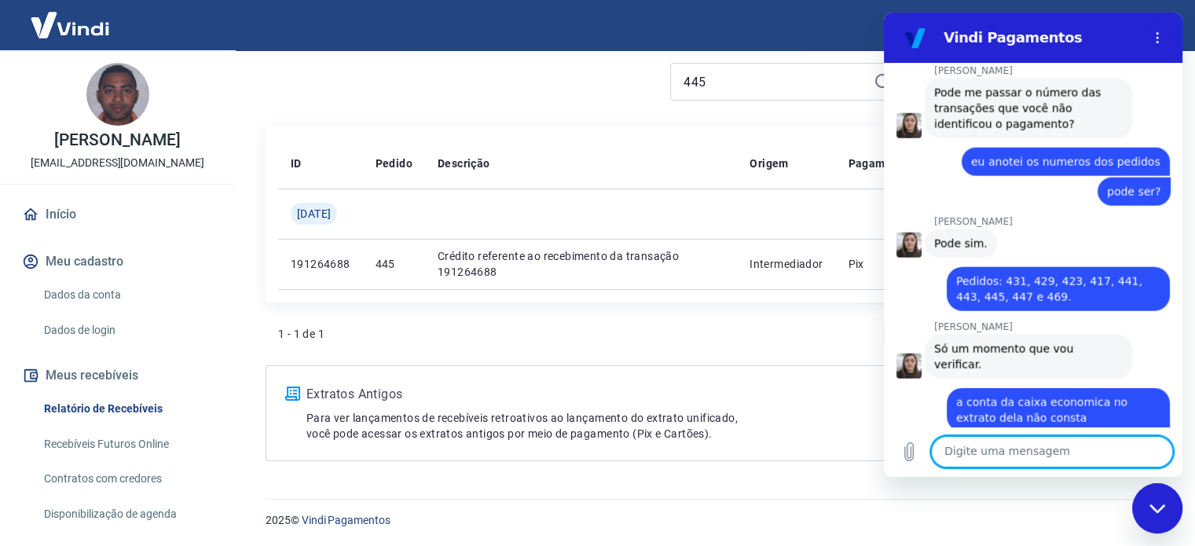
scroll to position [3712, 0]
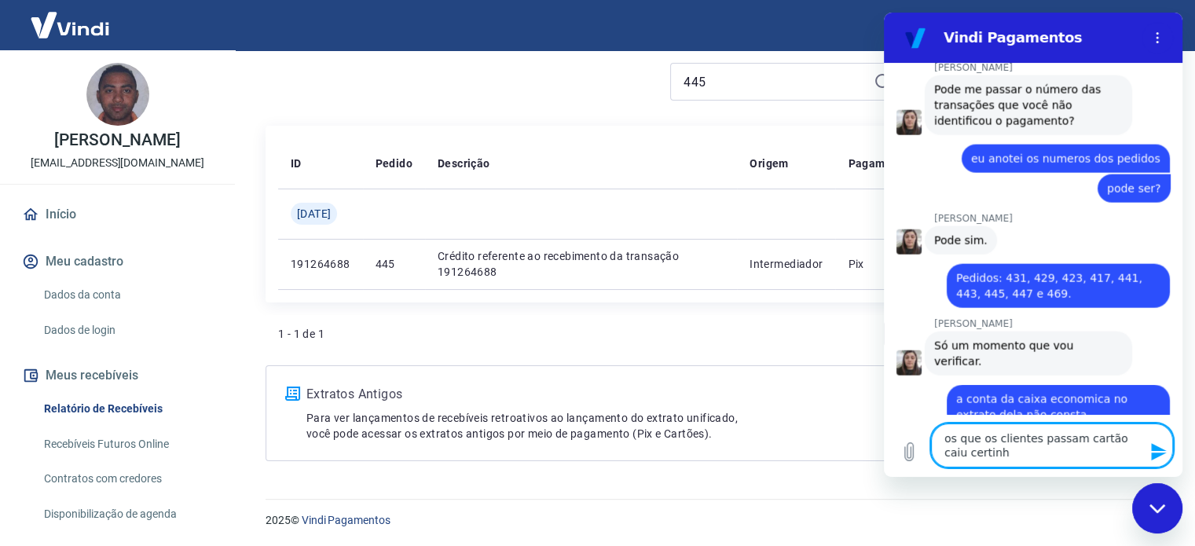
type textarea "os que os clientes passam cartão caiu certinho"
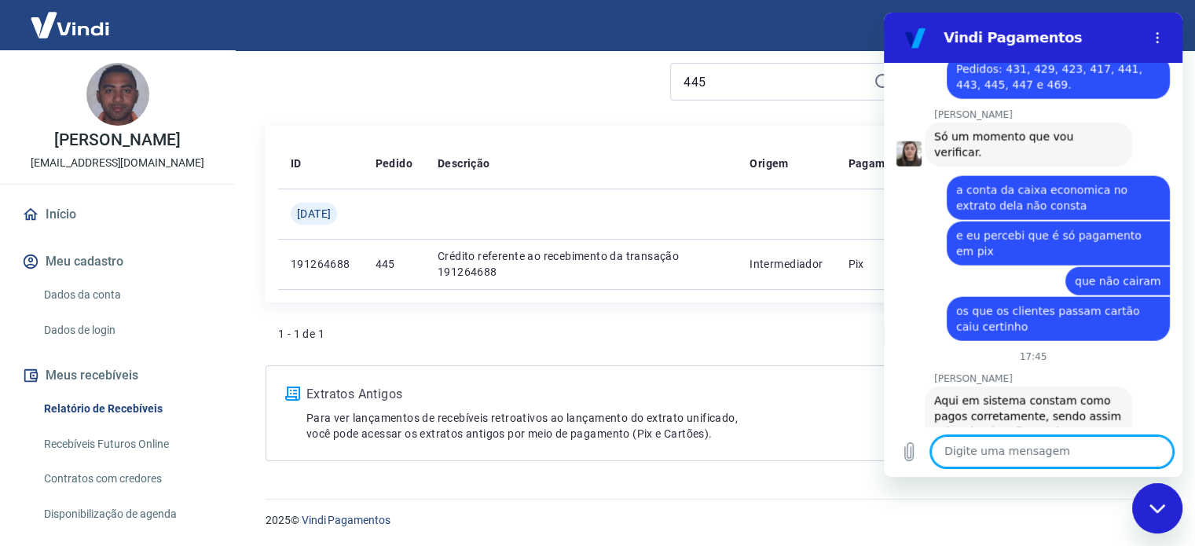
scroll to position [3924, 0]
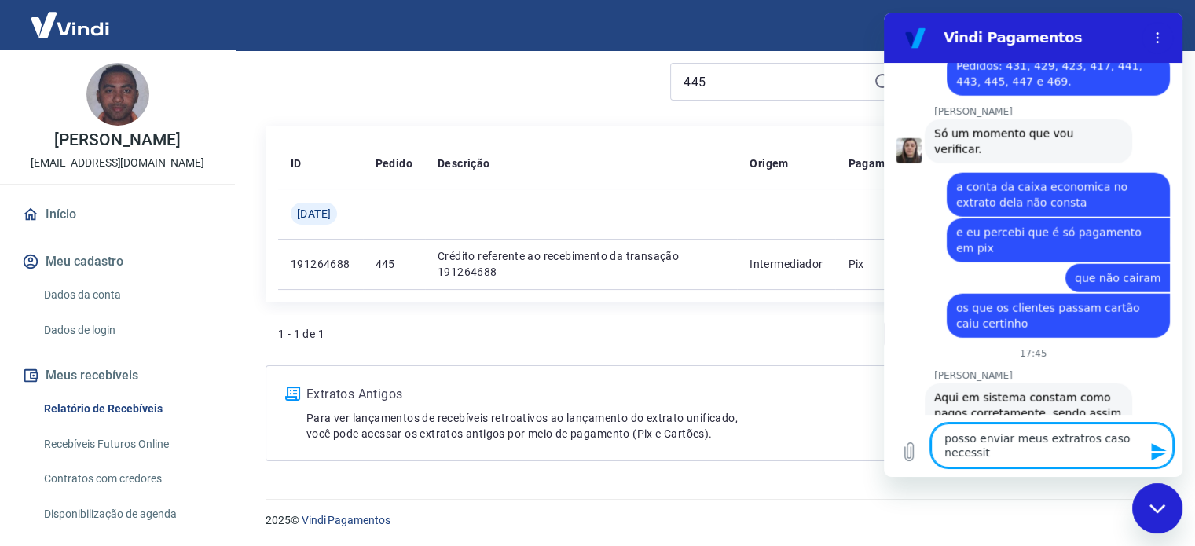
type textarea "posso enviar meus extratros caso necessite"
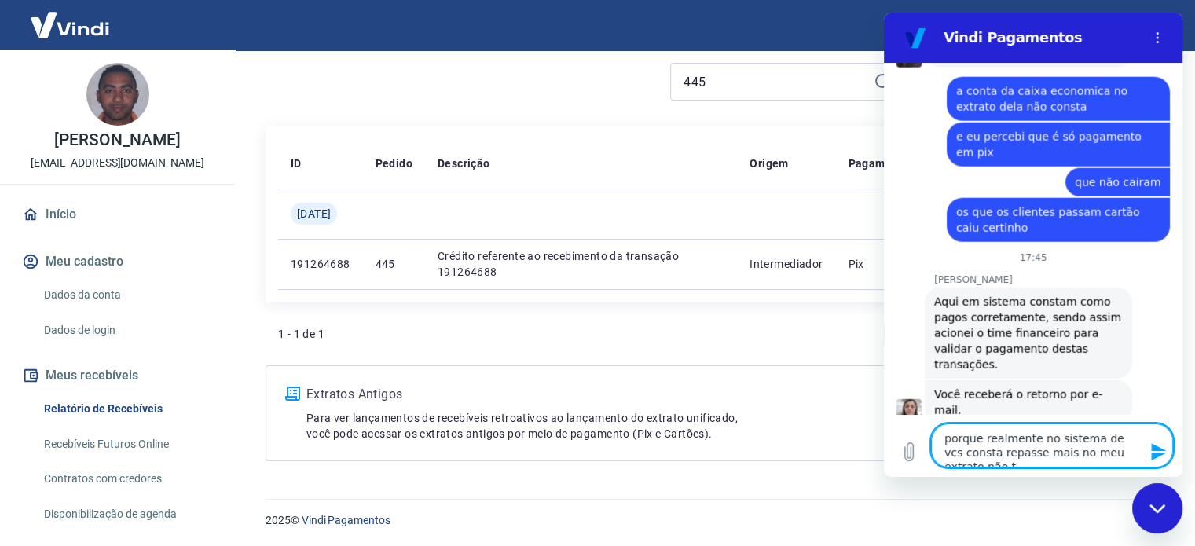
scroll to position [4021, 0]
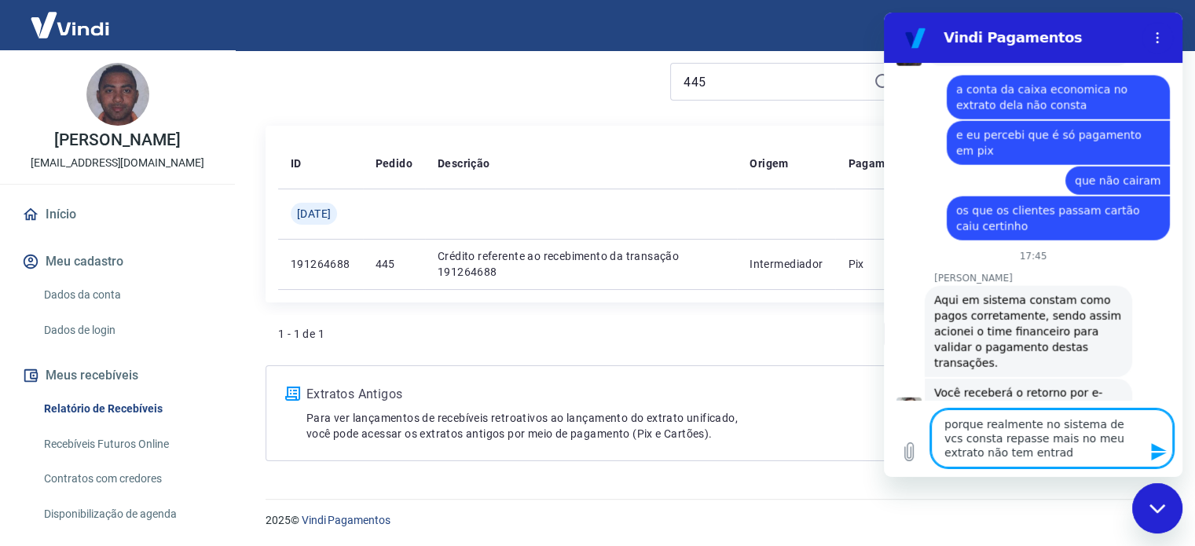
type textarea "porque realmente no sistema de vcs consta repasse mais no meu extrato não tem e…"
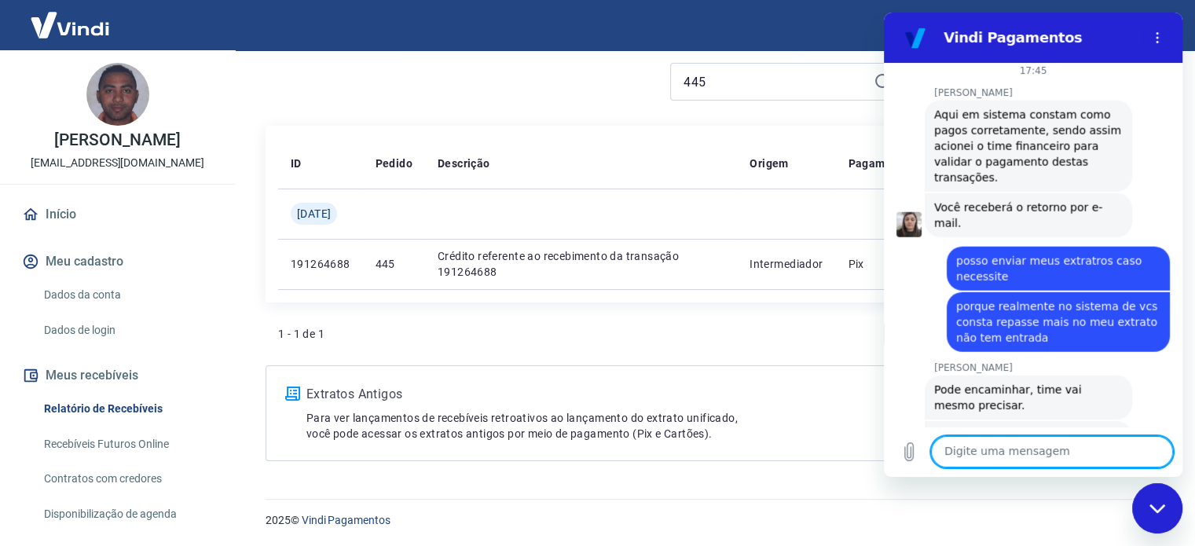
scroll to position [4208, 0]
click at [1054, 448] on textarea at bounding box center [1052, 451] width 242 height 31
type textarea "só tem uma conta cadastrada"
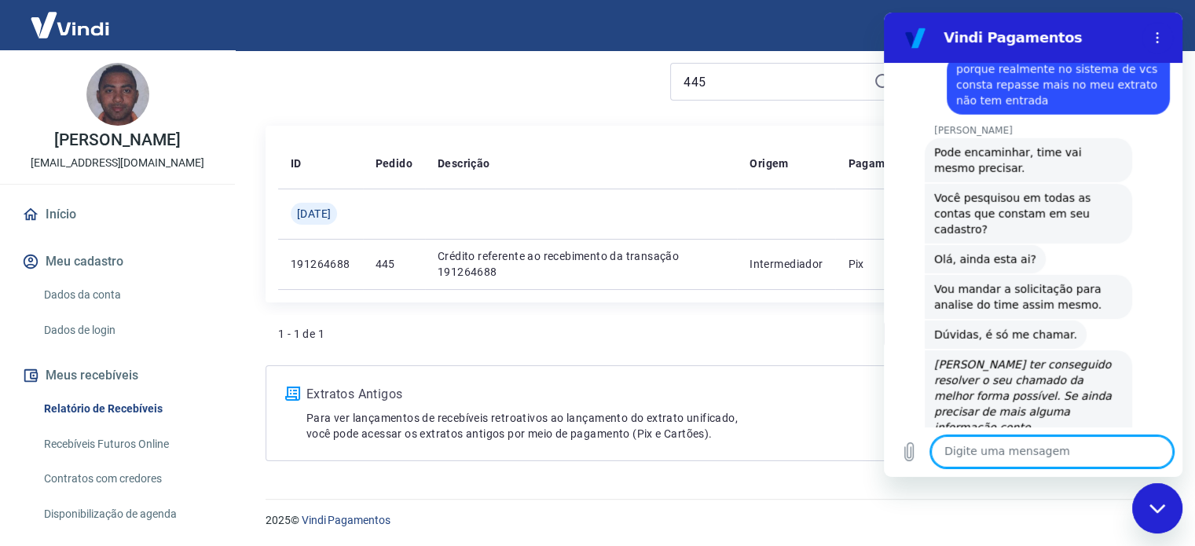
scroll to position [4481, 0]
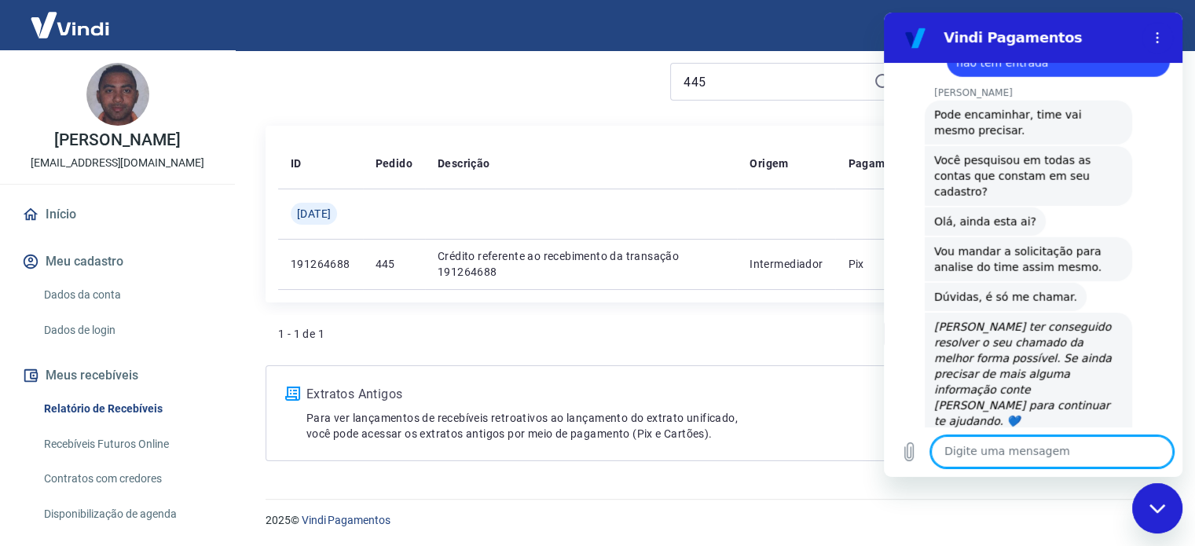
click at [1005, 448] on textarea at bounding box center [1052, 451] width 242 height 31
type textarea "e"
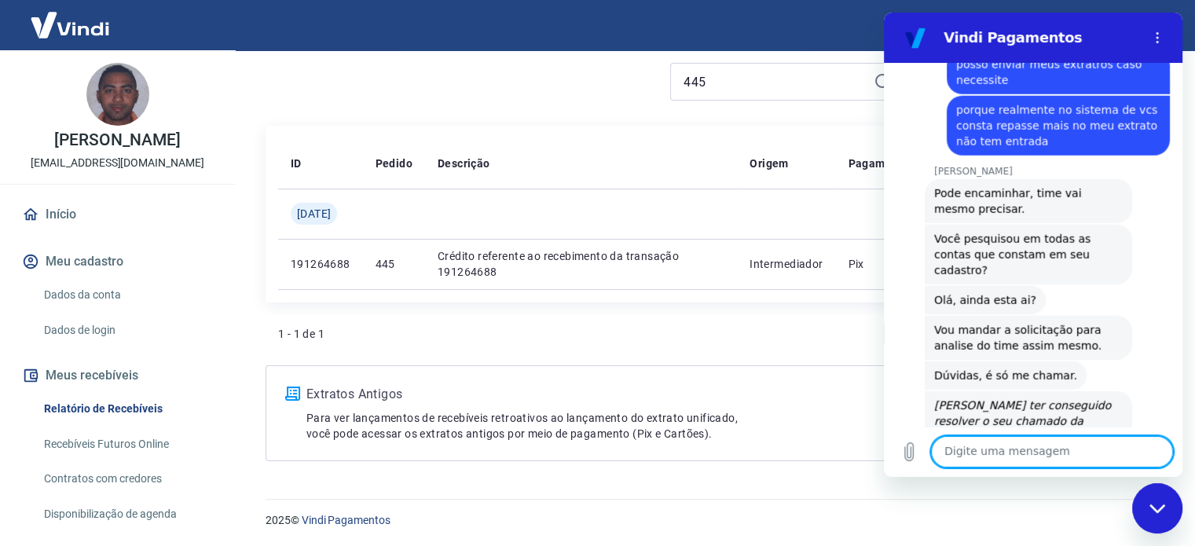
scroll to position [4324, 0]
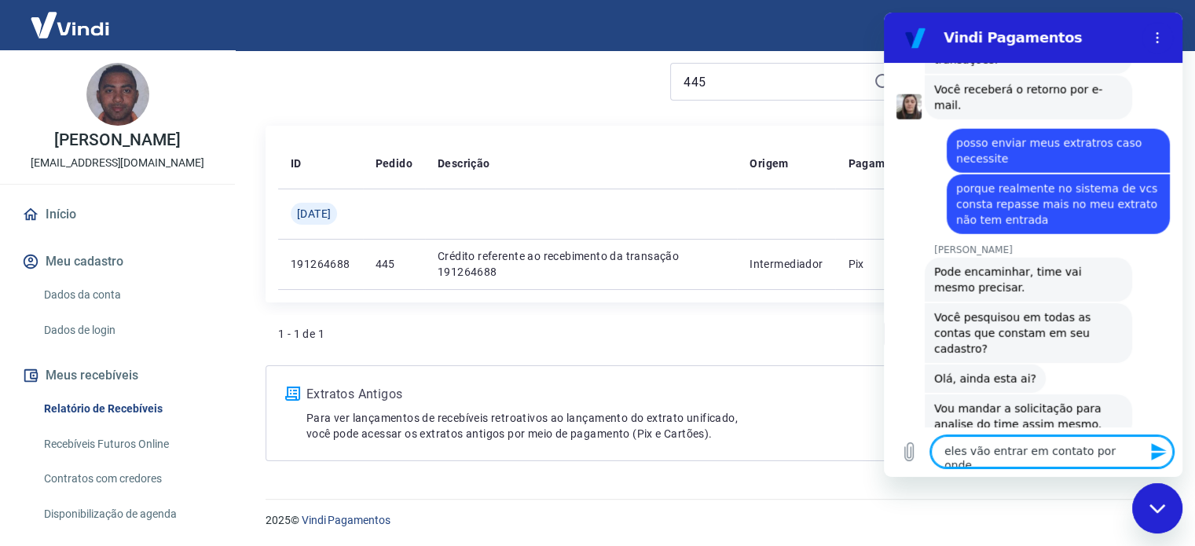
type textarea "eles vão entrar em contato por onde?"
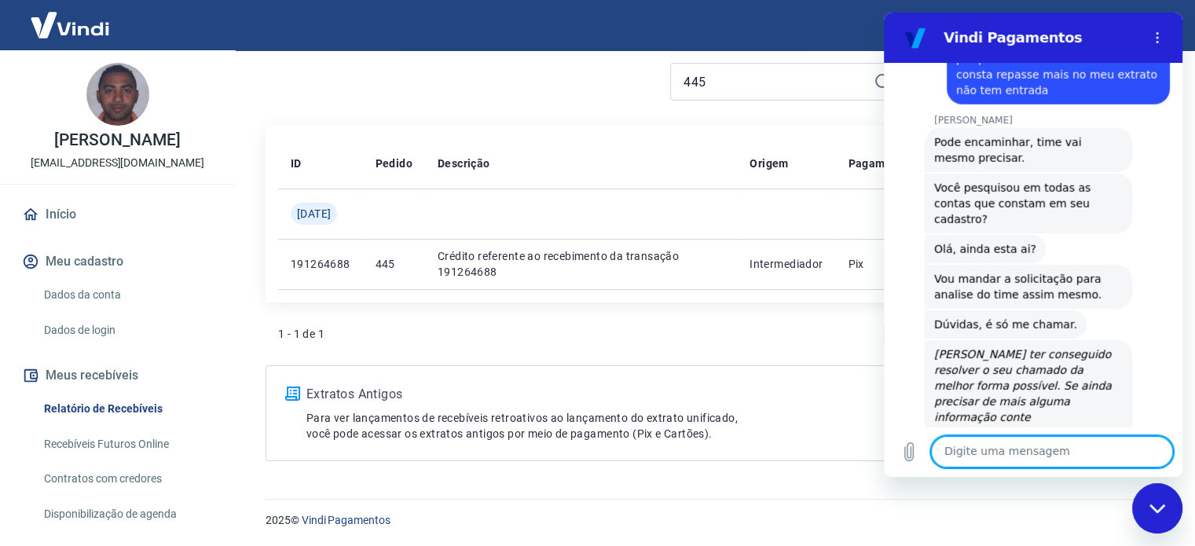
scroll to position [4511, 0]
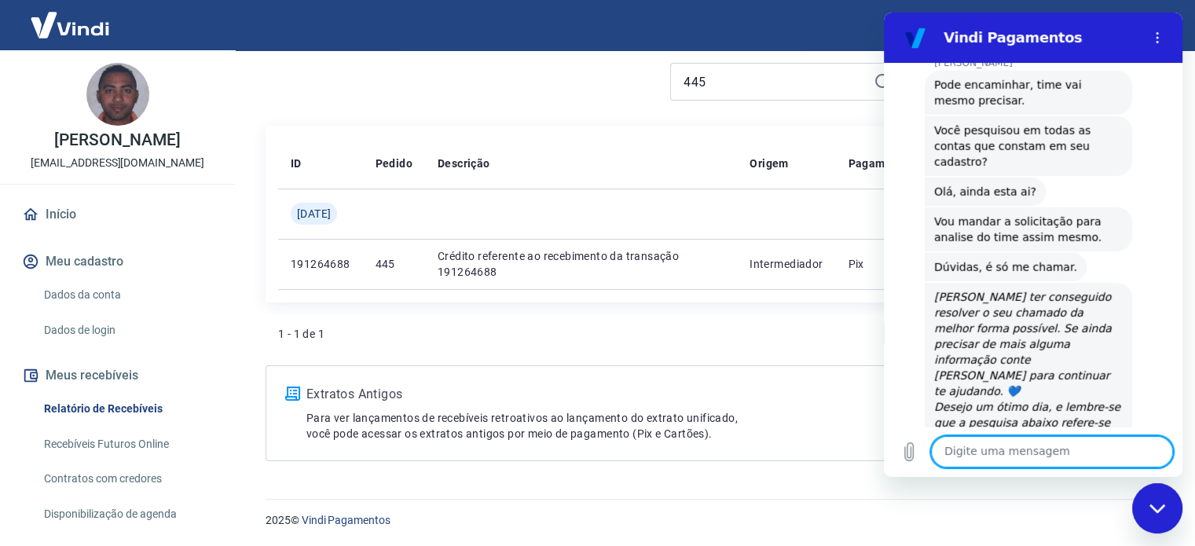
click at [1040, 455] on textarea at bounding box center [1052, 451] width 242 height 31
type textarea "s"
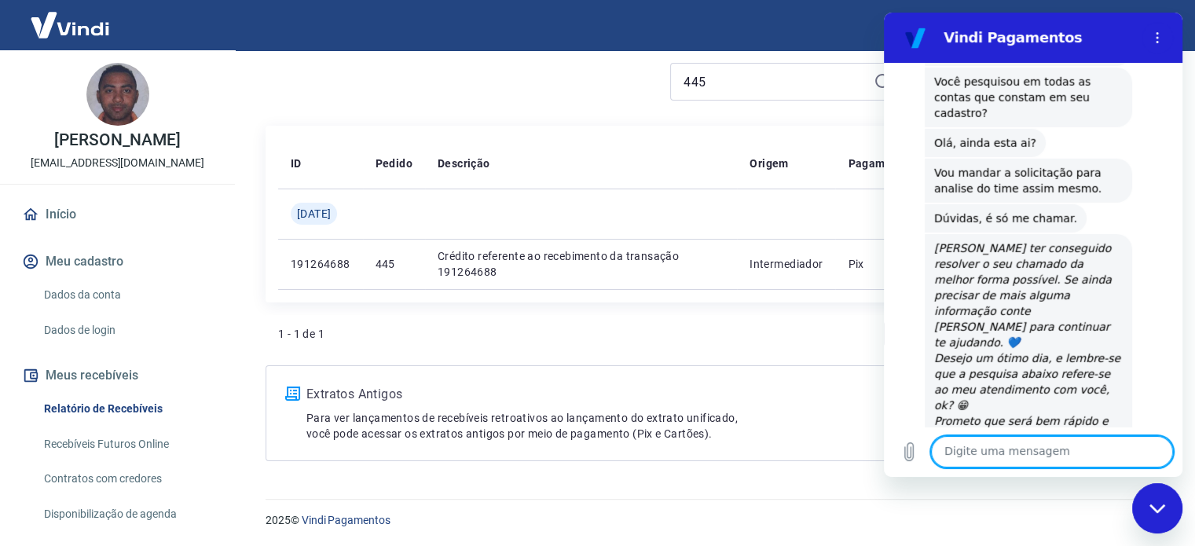
scroll to position [4563, 0]
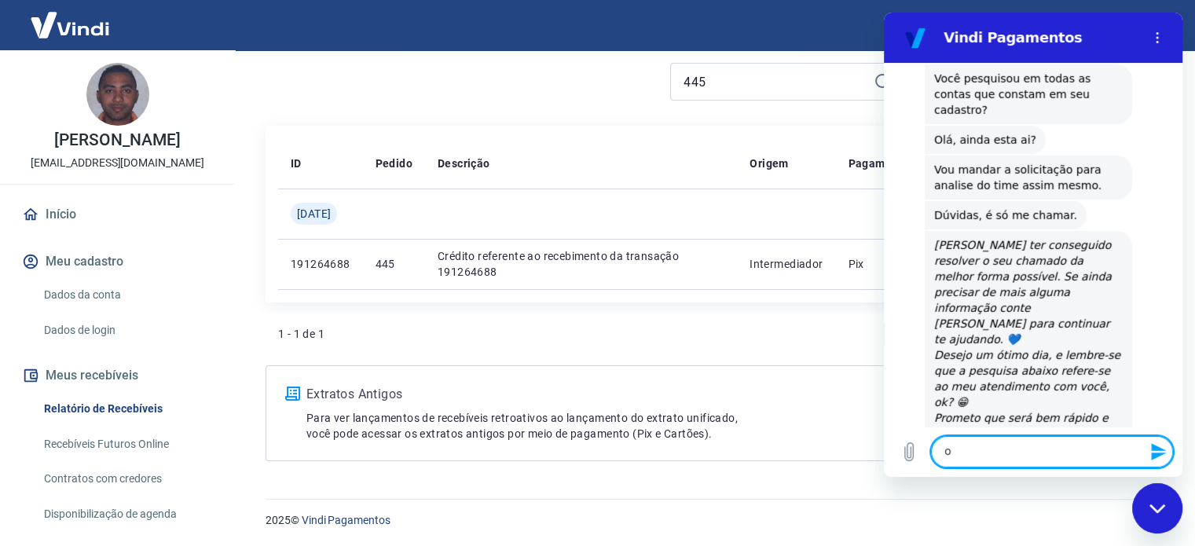
type textarea "ok"
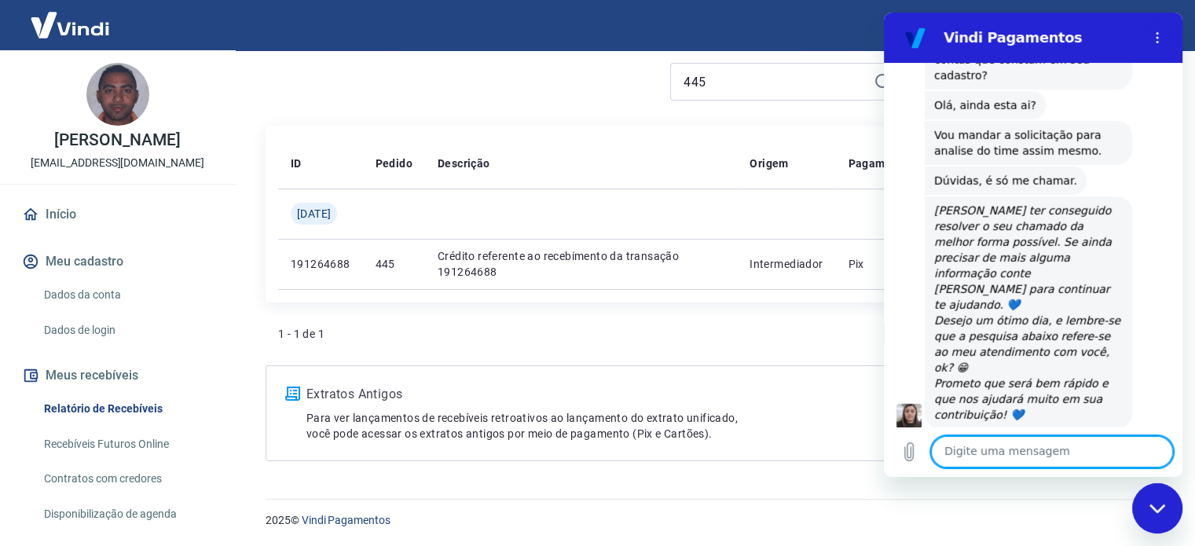
scroll to position [4601, 0]
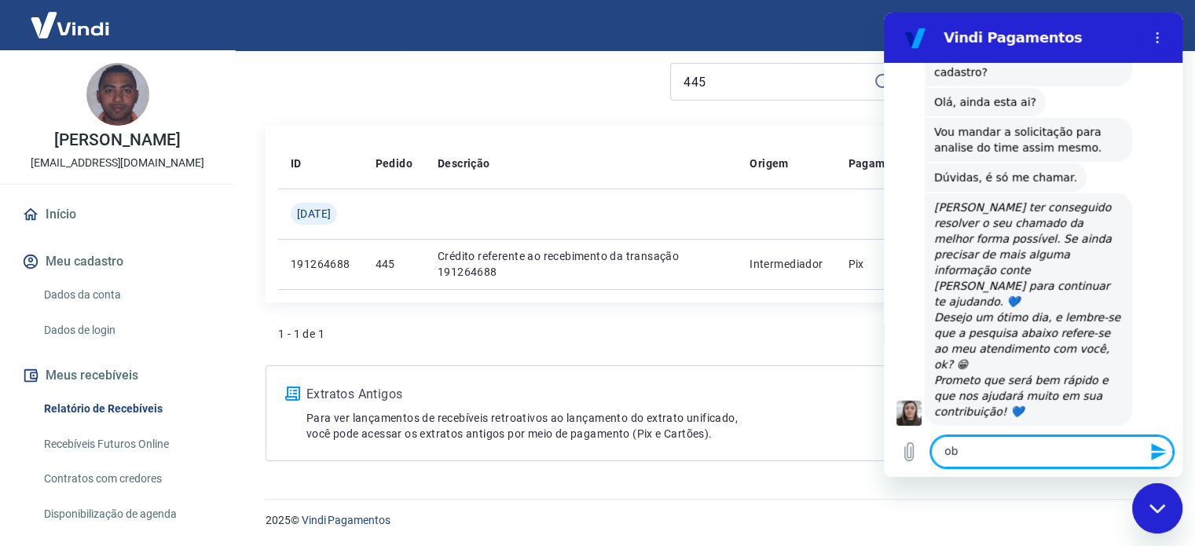
type textarea "o"
type textarea "obrigada"
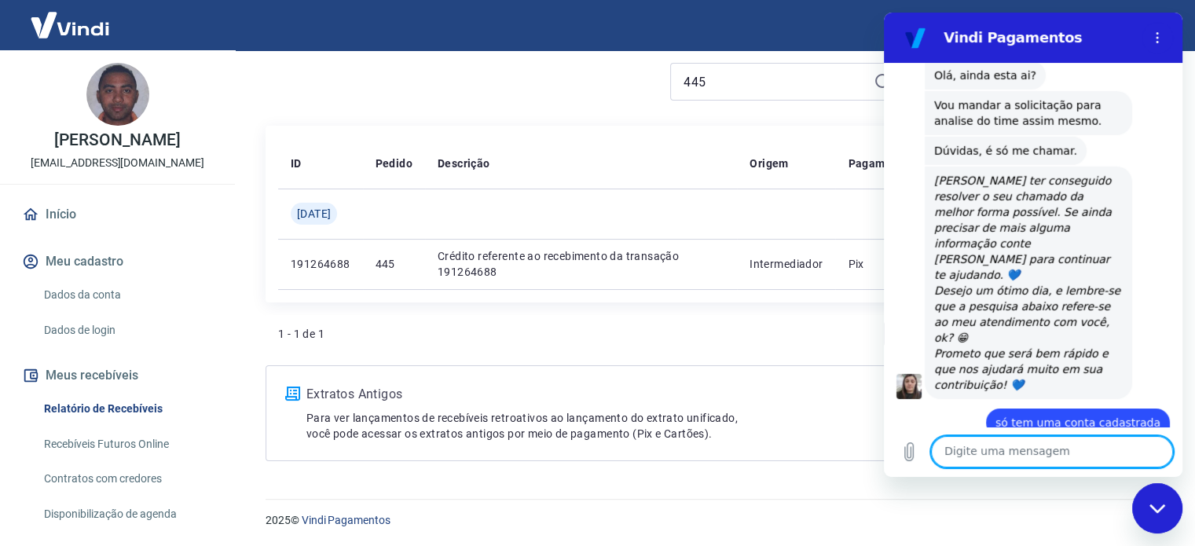
scroll to position [4631, 0]
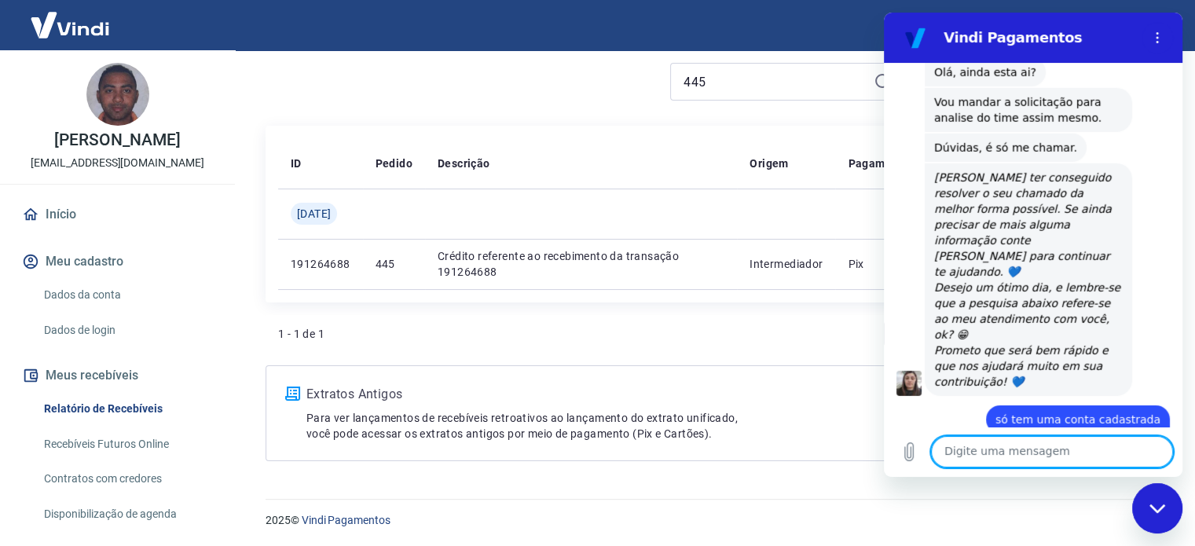
click at [1160, 503] on icon "Fechar janela de mensagens" at bounding box center [1157, 508] width 16 height 10
